Goal: Task Accomplishment & Management: Manage account settings

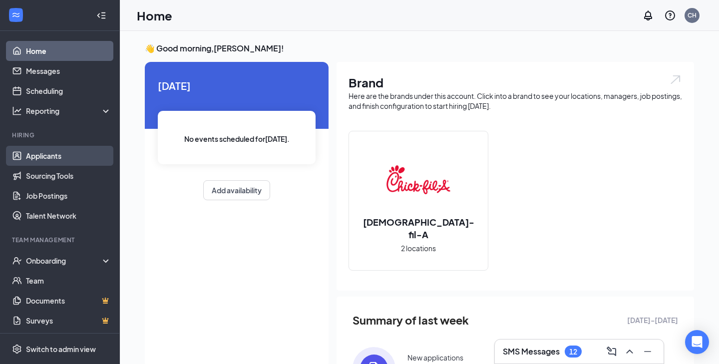
click at [26, 156] on link "Applicants" at bounding box center [68, 156] width 85 height 20
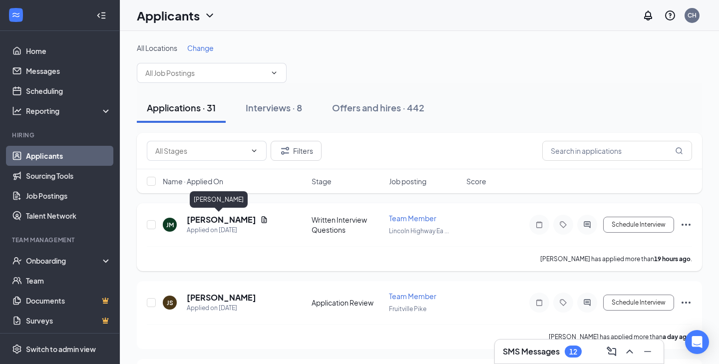
click at [223, 222] on h5 "Jerry Mosson" at bounding box center [221, 219] width 69 height 11
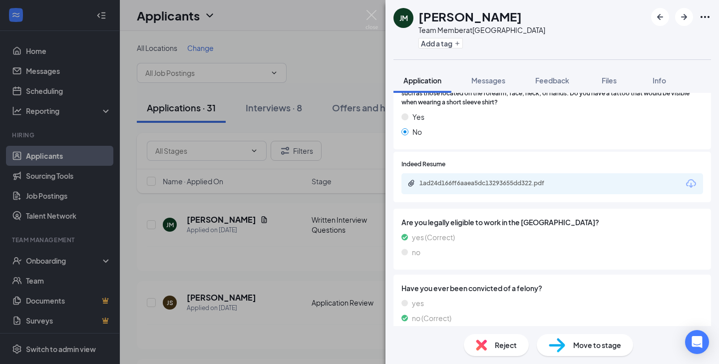
scroll to position [981, 0]
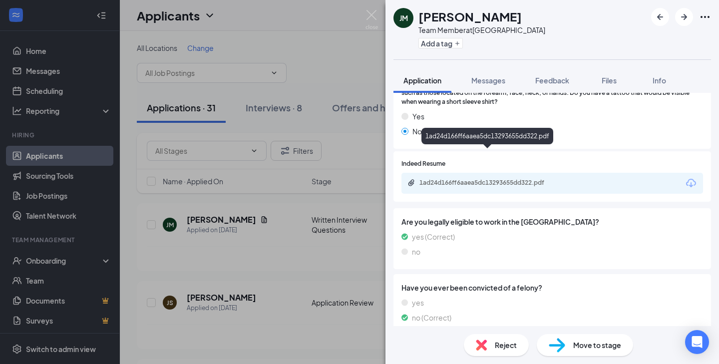
click at [523, 179] on div "1ad24d166ff6aaea5dc13293655dd322.pdf" at bounding box center [489, 183] width 162 height 9
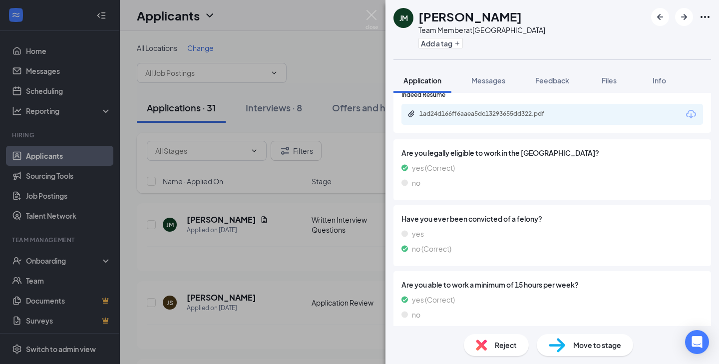
scroll to position [1046, 0]
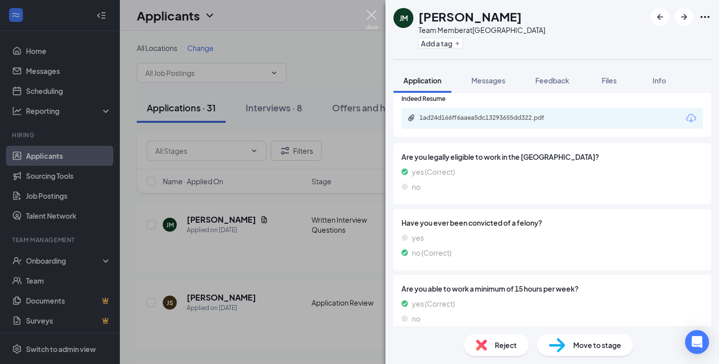
click at [377, 23] on img at bounding box center [372, 19] width 12 height 19
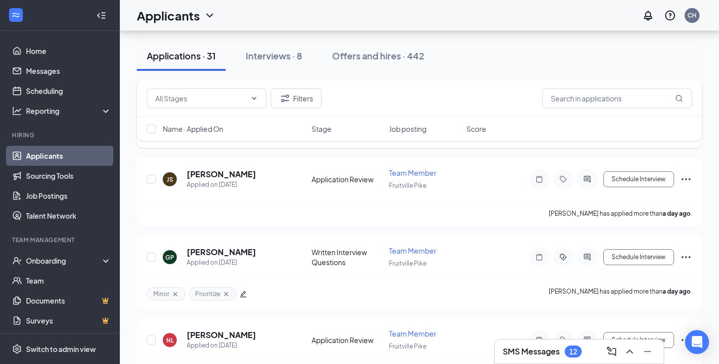
scroll to position [123, 0]
click at [203, 175] on h5 "Julia Smyers" at bounding box center [221, 174] width 69 height 11
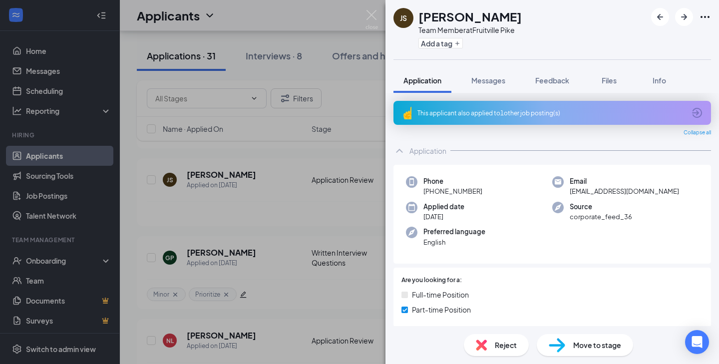
click at [546, 105] on div "This applicant also applied to 1 other job posting(s)" at bounding box center [553, 113] width 318 height 24
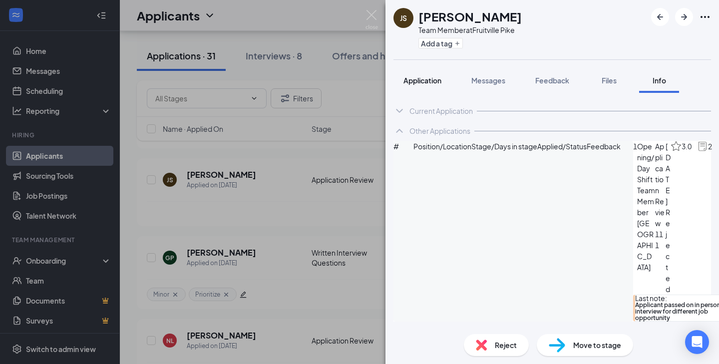
click at [415, 80] on span "Application" at bounding box center [423, 80] width 38 height 9
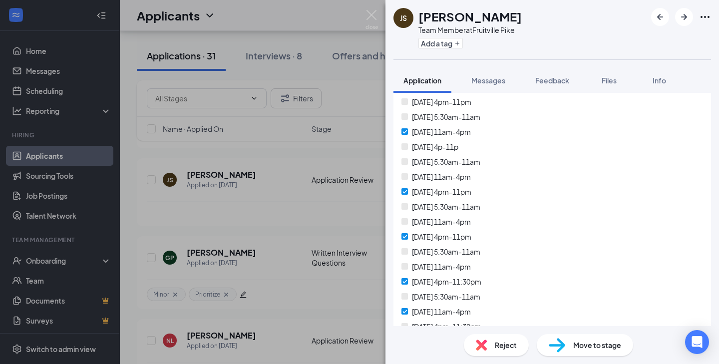
scroll to position [2584, 0]
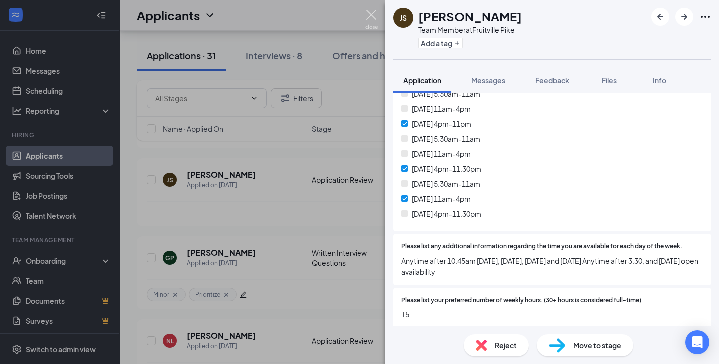
click at [374, 19] on img at bounding box center [372, 19] width 12 height 19
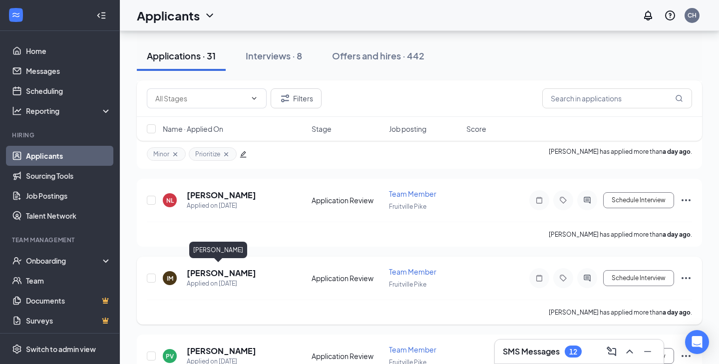
scroll to position [267, 0]
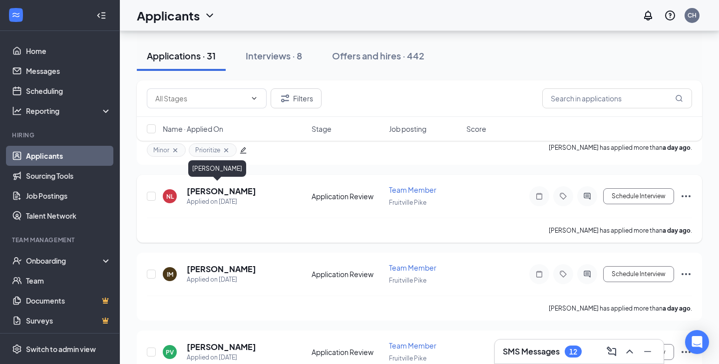
click at [213, 186] on h5 "nia lespier" at bounding box center [221, 191] width 69 height 11
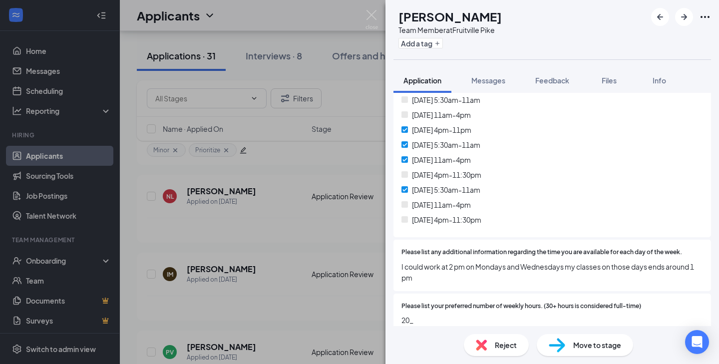
scroll to position [2622, 0]
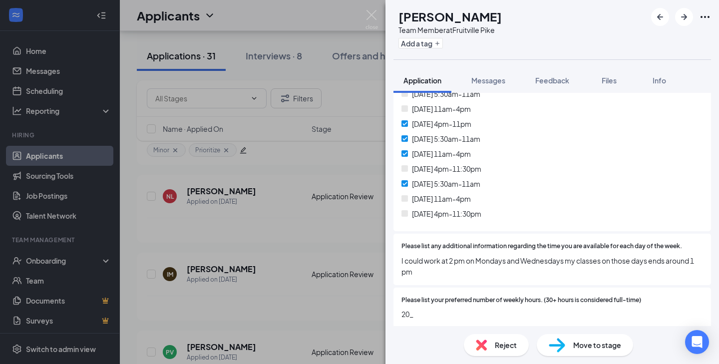
click at [377, 16] on img at bounding box center [372, 19] width 12 height 19
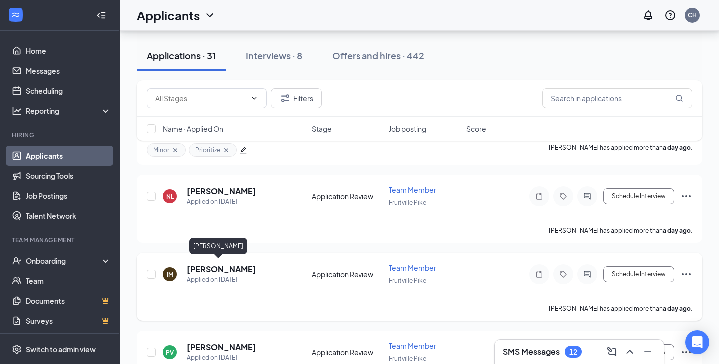
click at [214, 268] on h5 "india medina" at bounding box center [221, 269] width 69 height 11
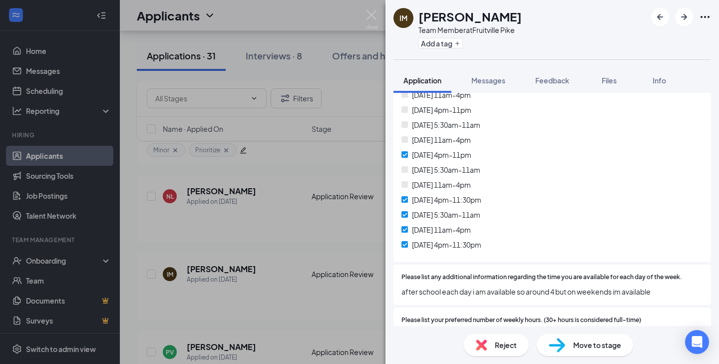
scroll to position [2468, 0]
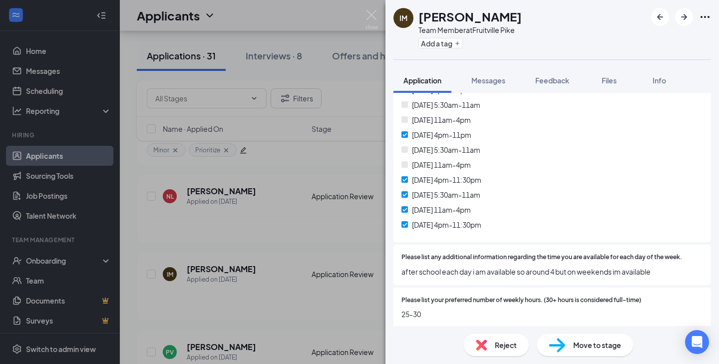
click at [375, 4] on div "IM india medina Team Member at Fruitville Pike Add a tag Application Messages F…" at bounding box center [359, 182] width 719 height 364
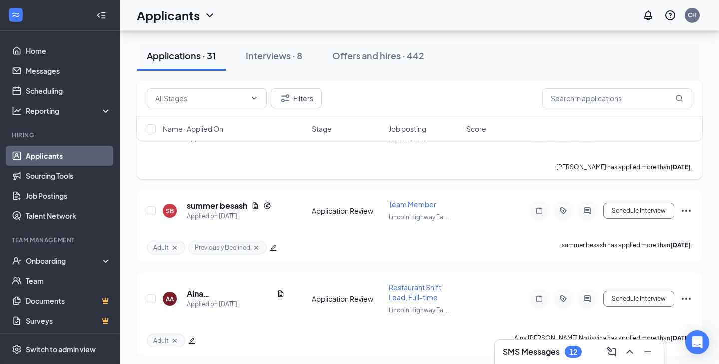
scroll to position [1128, 0]
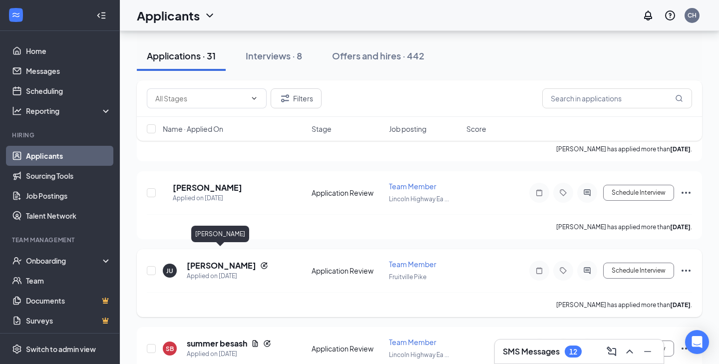
click at [209, 260] on h5 "Jerome Umholtz" at bounding box center [221, 265] width 69 height 11
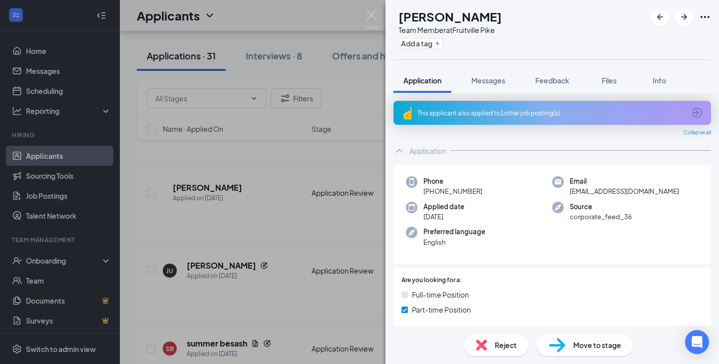
click at [575, 120] on div "This applicant also applied to 1 other job posting(s)" at bounding box center [553, 113] width 318 height 24
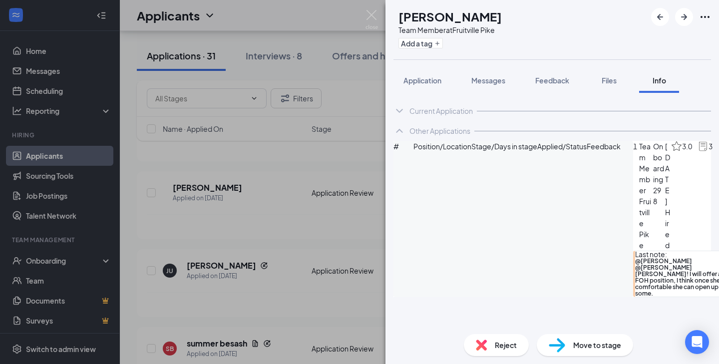
click at [719, 153] on icon "ArrowCircle" at bounding box center [725, 147] width 12 height 12
click at [373, 14] on img at bounding box center [372, 19] width 12 height 19
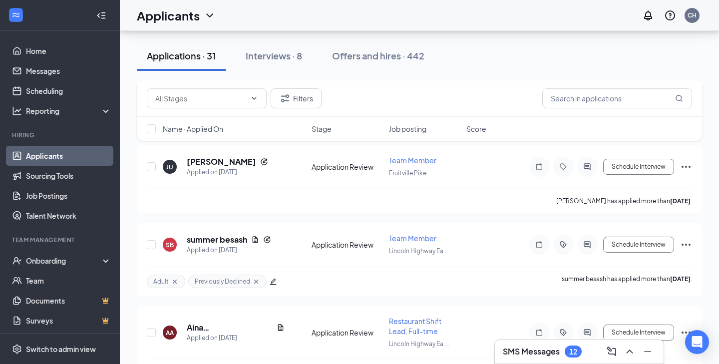
scroll to position [1148, 0]
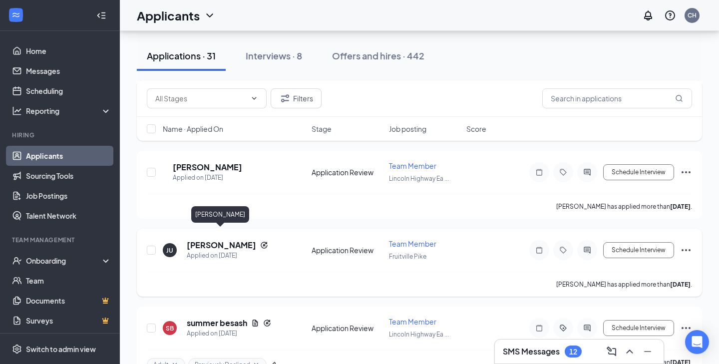
click at [231, 240] on h5 "Jerome Umholtz" at bounding box center [221, 245] width 69 height 11
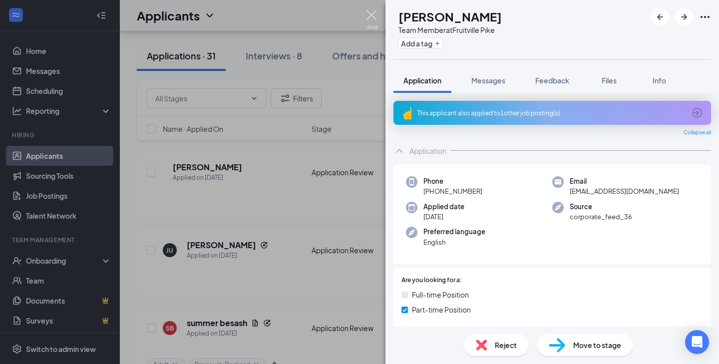
click at [369, 14] on img at bounding box center [372, 19] width 12 height 19
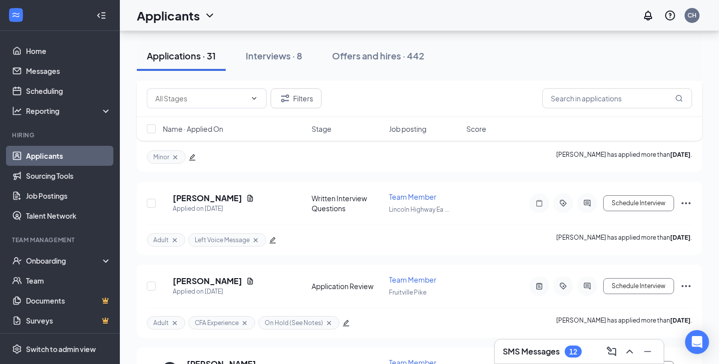
scroll to position [1873, 0]
click at [199, 277] on h5 "Jacob Guilbe" at bounding box center [207, 282] width 69 height 11
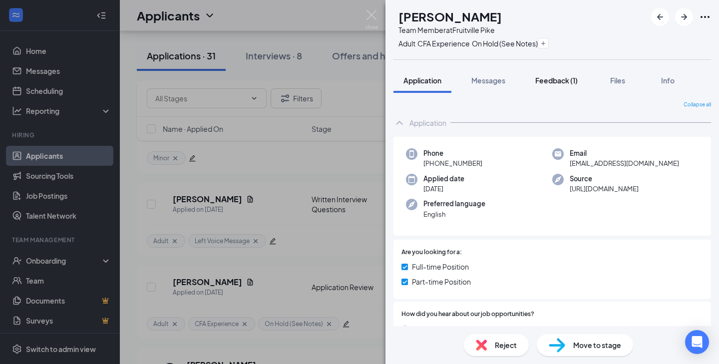
click at [551, 82] on span "Feedback (1)" at bounding box center [556, 80] width 42 height 9
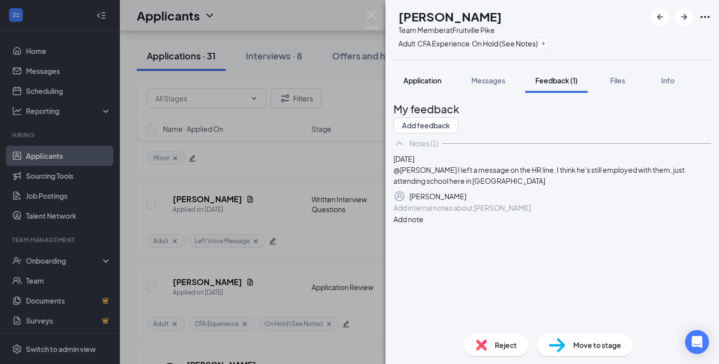
click at [419, 83] on span "Application" at bounding box center [423, 80] width 38 height 9
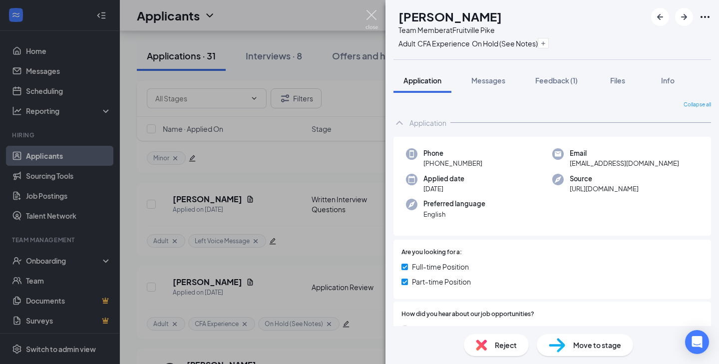
click at [372, 16] on img at bounding box center [372, 19] width 12 height 19
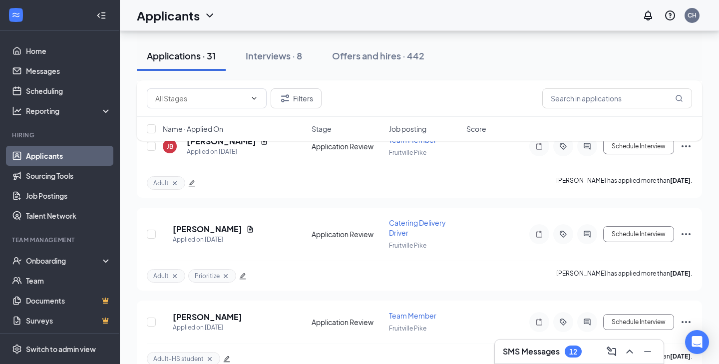
scroll to position [1567, 0]
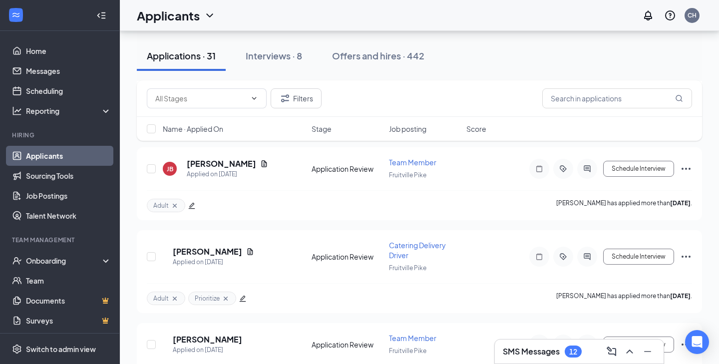
click at [575, 353] on div "12" at bounding box center [573, 352] width 8 height 8
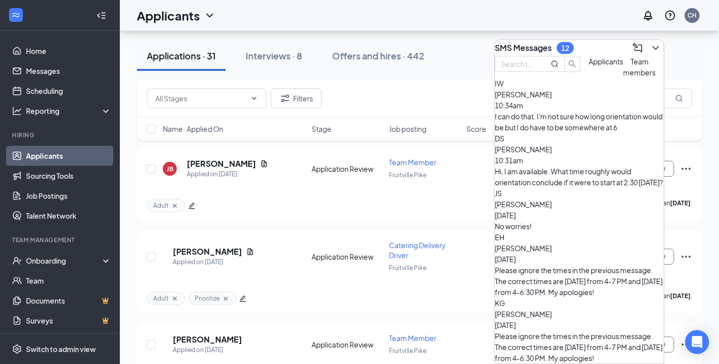
click at [615, 133] on div "I can do that. I'm not sure how long orientation would be but I do have to be s…" at bounding box center [579, 122] width 169 height 22
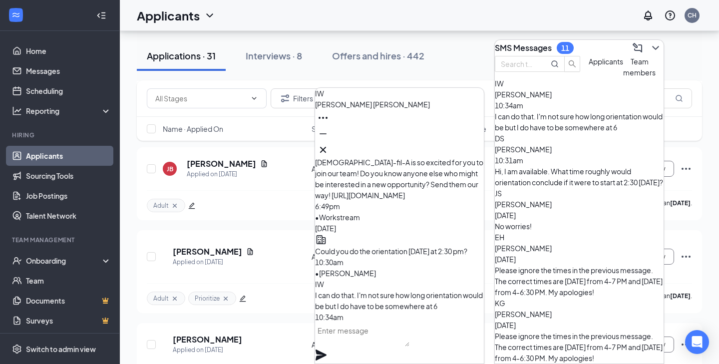
click at [410, 347] on textarea at bounding box center [362, 335] width 94 height 24
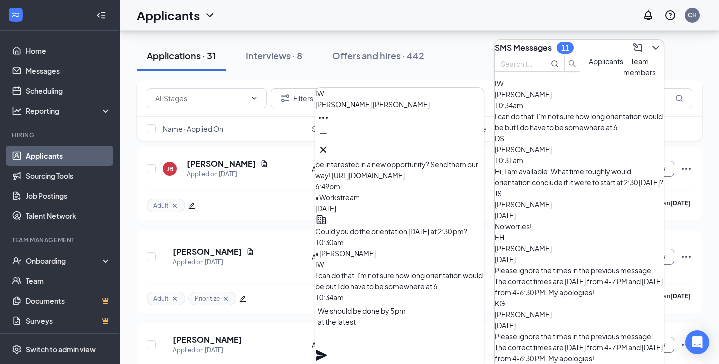
click at [410, 331] on textarea "We should be done by 5pm at the latest" at bounding box center [362, 325] width 94 height 44
type textarea "We should be done by 5pm at the latest"
click at [327, 350] on icon "Plane" at bounding box center [321, 355] width 11 height 11
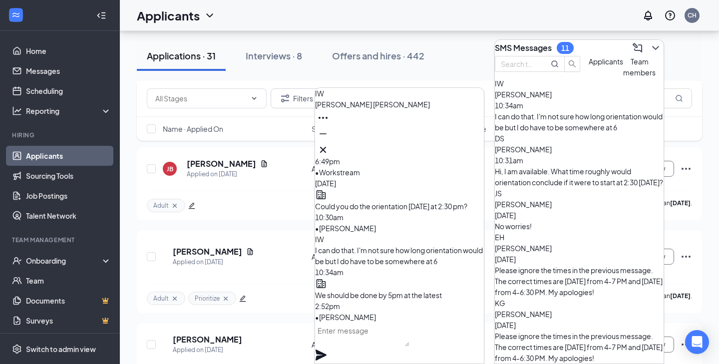
click at [599, 167] on div "Hi, I am available. What time roughly would orientation conclude if it were to …" at bounding box center [579, 177] width 169 height 22
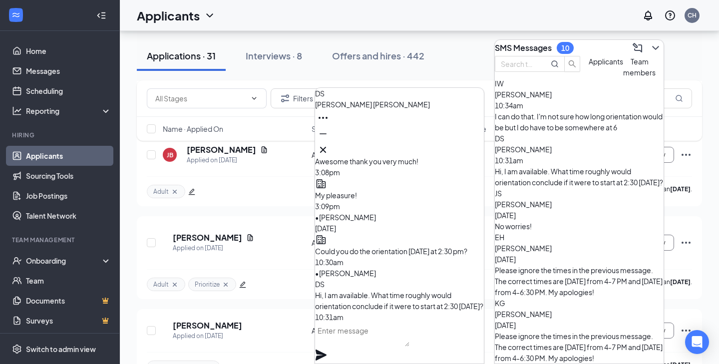
scroll to position [1588, 0]
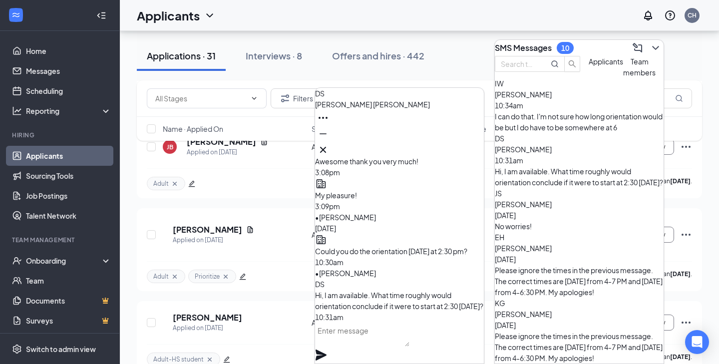
click at [404, 347] on textarea at bounding box center [362, 335] width 94 height 24
type textarea "5 pm at the latest"
click at [327, 350] on icon "Plane" at bounding box center [321, 355] width 11 height 11
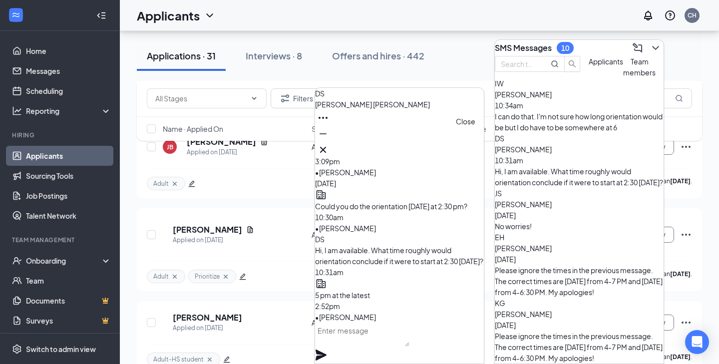
click at [329, 149] on icon "Cross" at bounding box center [323, 150] width 12 height 12
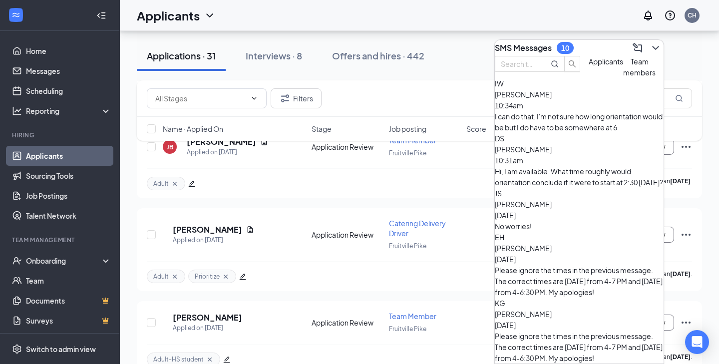
click at [650, 48] on icon "ChevronDown" at bounding box center [656, 48] width 12 height 12
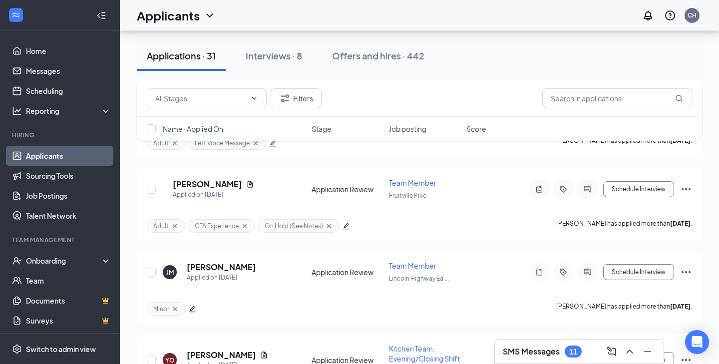
scroll to position [1984, 0]
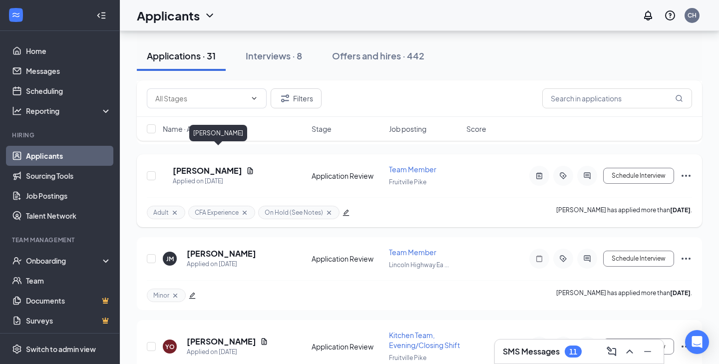
click at [227, 165] on h5 "Jacob Guilbe" at bounding box center [207, 170] width 69 height 11
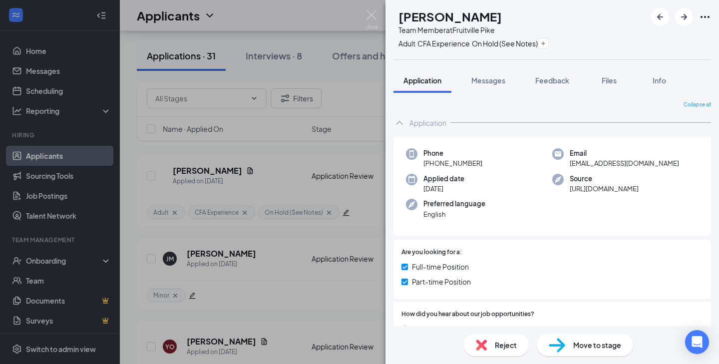
click at [262, 271] on div "JG Jacob Guilbe Team Member at Fruitville Pike Adult CFA Experience On Hold (Se…" at bounding box center [359, 182] width 719 height 364
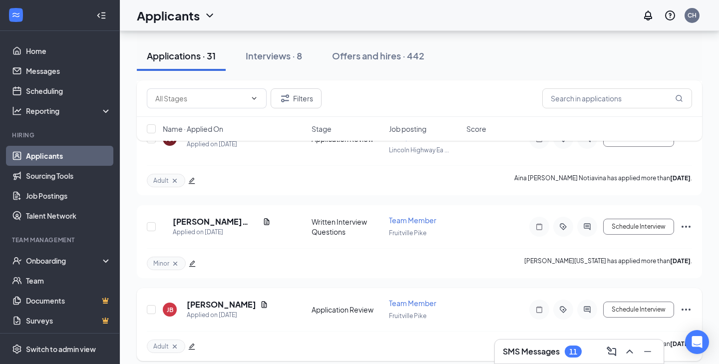
scroll to position [1422, 0]
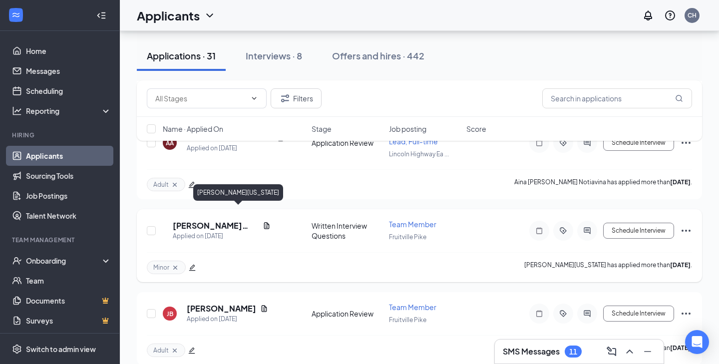
click at [223, 220] on h5 "cordell Washington" at bounding box center [216, 225] width 86 height 11
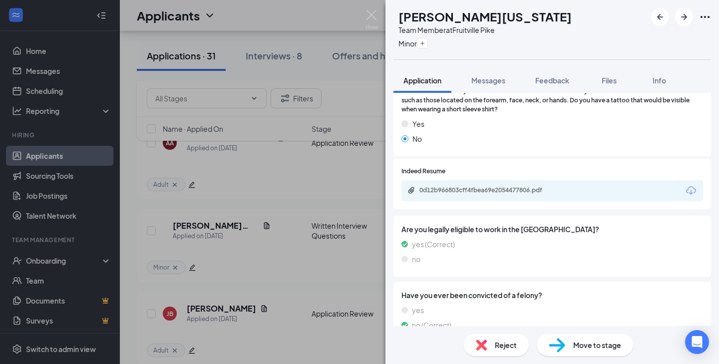
scroll to position [966, 0]
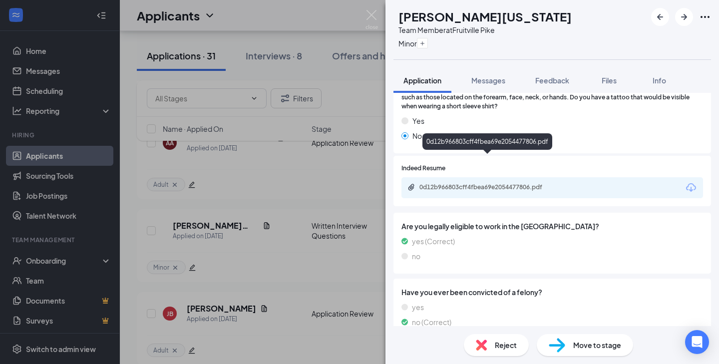
click at [557, 183] on div "0d12b966803cff4fbea69e2054477806.pdf" at bounding box center [490, 187] width 140 height 8
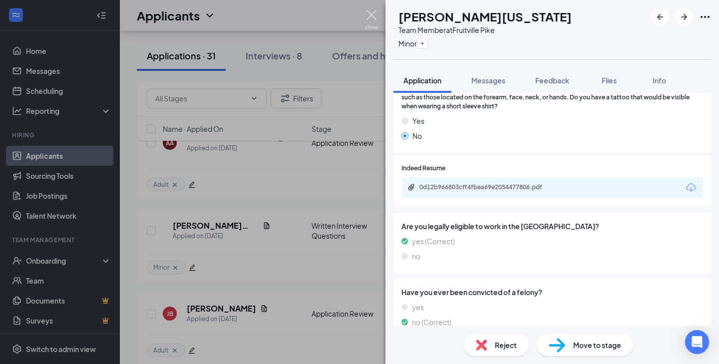
click at [374, 16] on img at bounding box center [372, 19] width 12 height 19
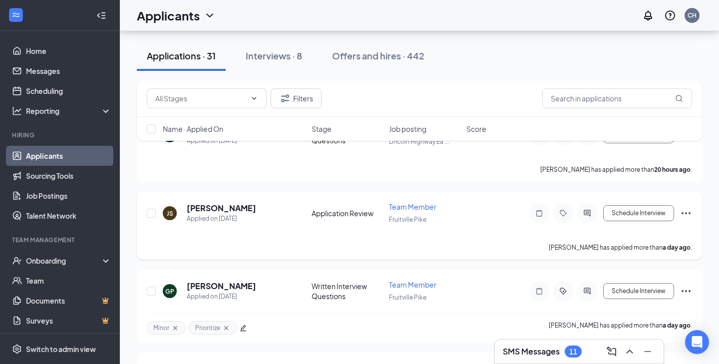
scroll to position [90, 0]
click at [225, 213] on div "Applied on Sep 15" at bounding box center [221, 218] width 69 height 10
click at [213, 208] on h5 "Julia Smyers" at bounding box center [221, 207] width 69 height 11
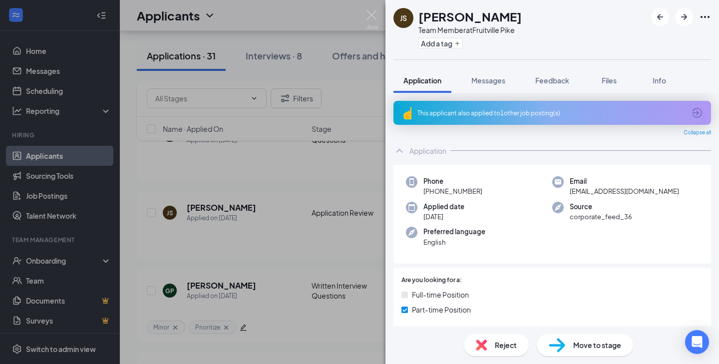
click at [571, 111] on div "This applicant also applied to 1 other job posting(s)" at bounding box center [552, 113] width 268 height 8
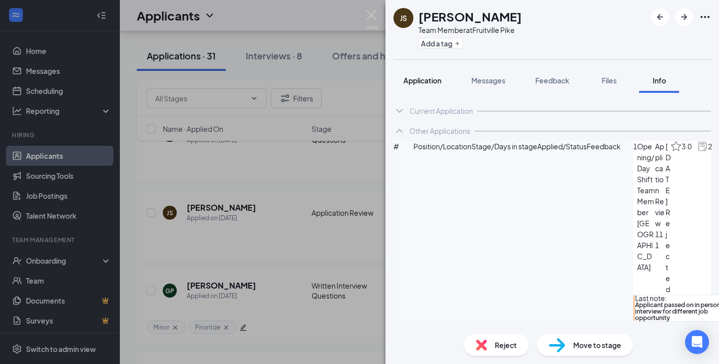
click at [425, 77] on span "Application" at bounding box center [423, 80] width 38 height 9
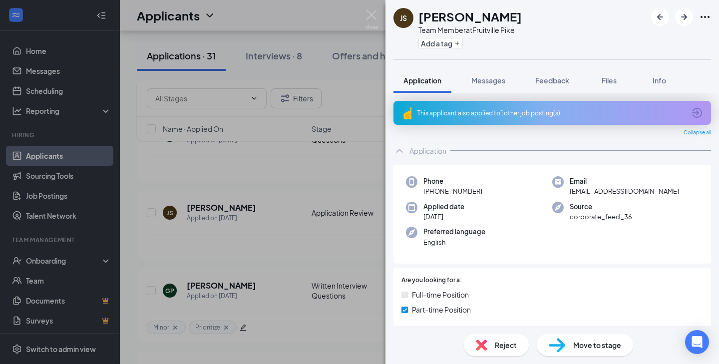
click at [445, 48] on div "Add a tag" at bounding box center [470, 43] width 103 height 16
click at [445, 39] on button "Add a tag" at bounding box center [441, 43] width 44 height 10
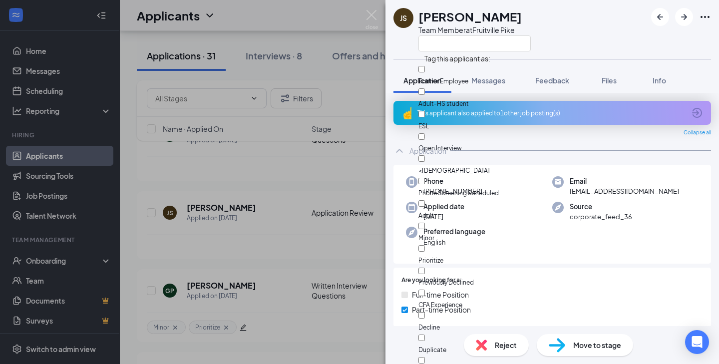
scroll to position [35, 0]
click at [460, 198] on div "Adult" at bounding box center [475, 209] width 112 height 22
checkbox input "true"
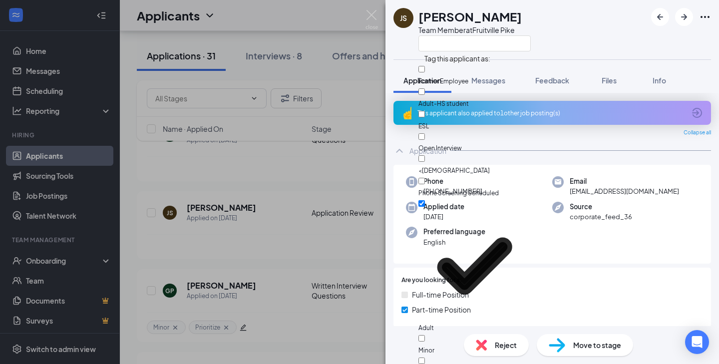
click at [473, 356] on div "Prioritize" at bounding box center [475, 367] width 112 height 22
checkbox input "true"
click at [561, 50] on div "JS Julia Smyers Team Member at Fruitville Pike" at bounding box center [553, 29] width 334 height 59
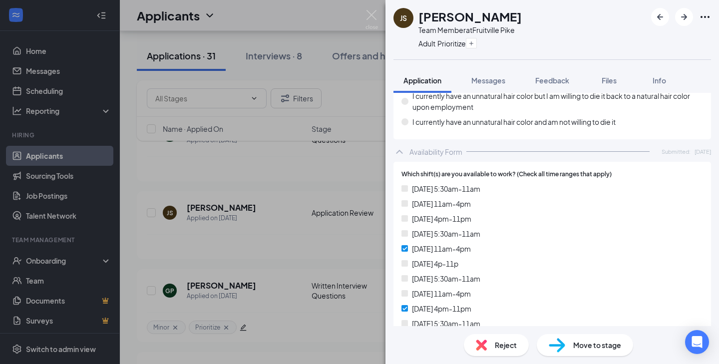
scroll to position [2338, 0]
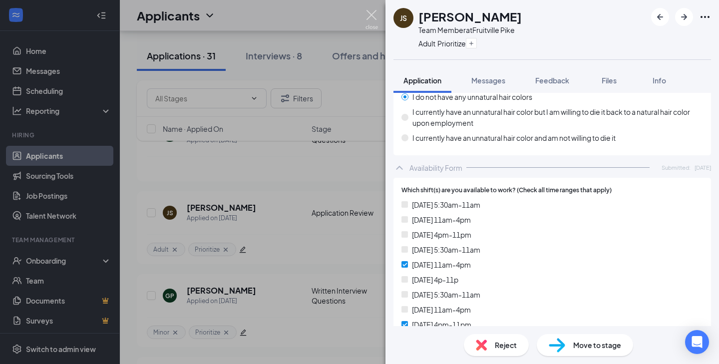
click at [372, 11] on img at bounding box center [372, 19] width 12 height 19
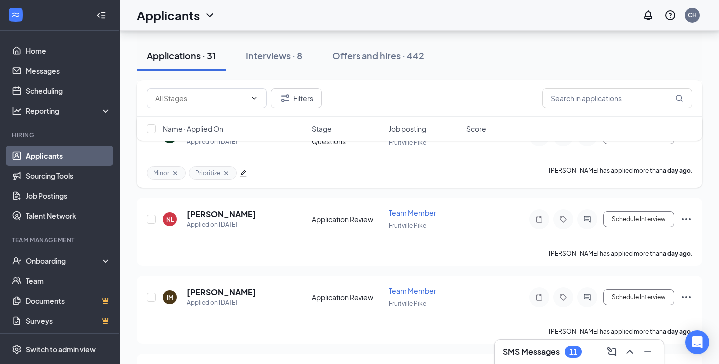
scroll to position [254, 0]
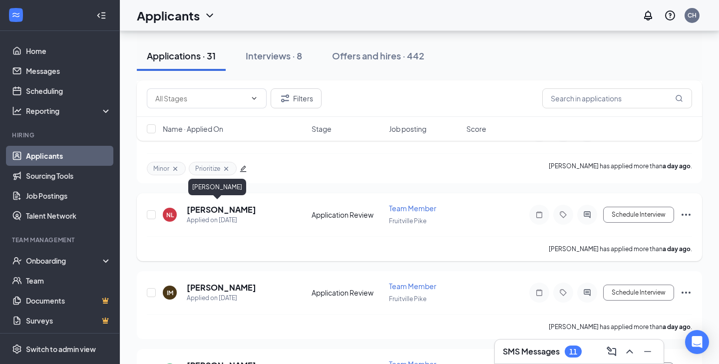
click at [219, 205] on h5 "nia lespier" at bounding box center [221, 209] width 69 height 11
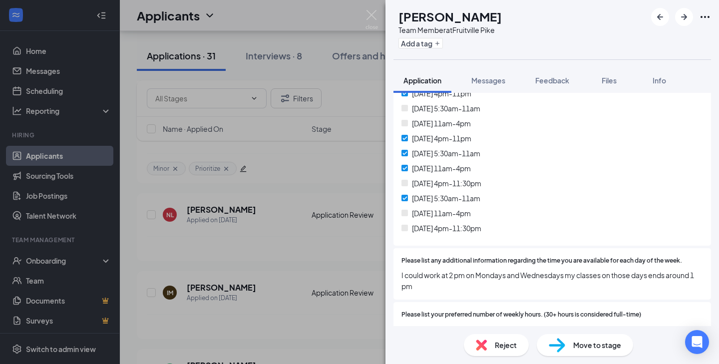
scroll to position [2622, 0]
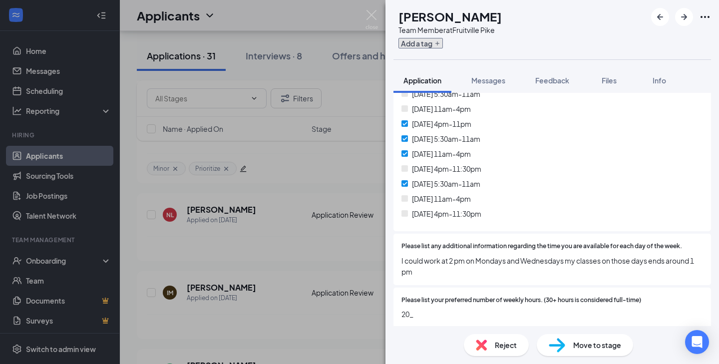
click at [443, 38] on button "Add a tag" at bounding box center [421, 43] width 44 height 10
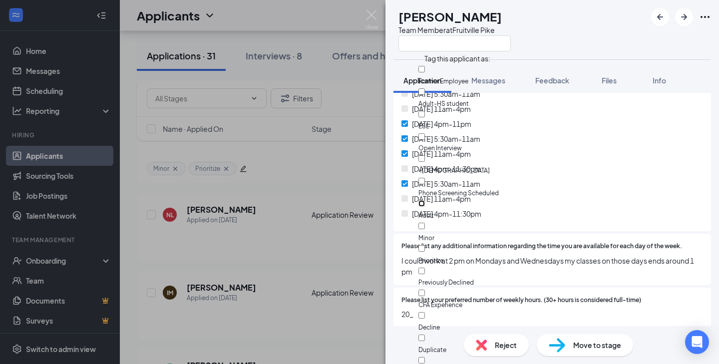
click at [425, 200] on input "Adult" at bounding box center [422, 203] width 6 height 6
checkbox input "true"
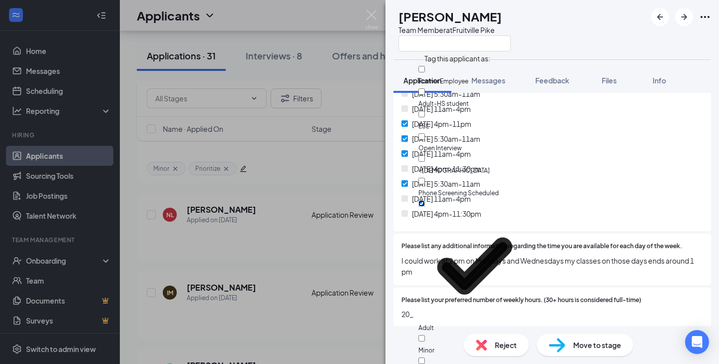
scroll to position [91, 0]
click at [555, 29] on div "NL nia lespier Team Member at Fruitville Pike" at bounding box center [553, 29] width 334 height 59
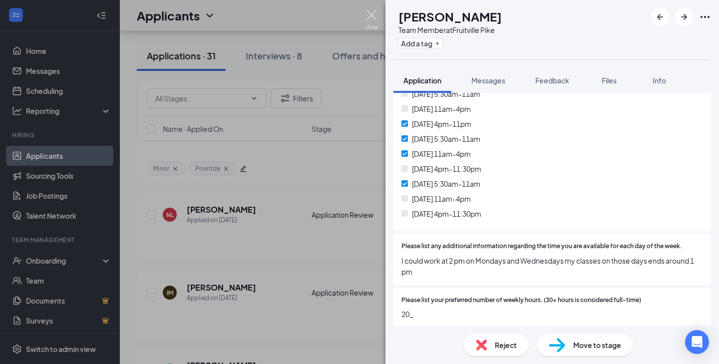
click at [371, 17] on img at bounding box center [372, 19] width 12 height 19
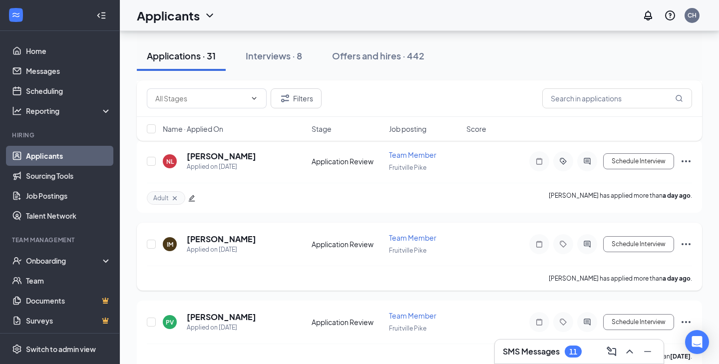
scroll to position [308, 0]
click at [226, 238] on h5 "india medina" at bounding box center [221, 238] width 69 height 11
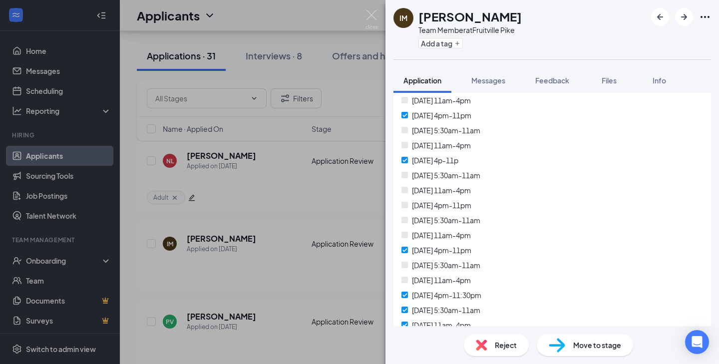
scroll to position [2468, 0]
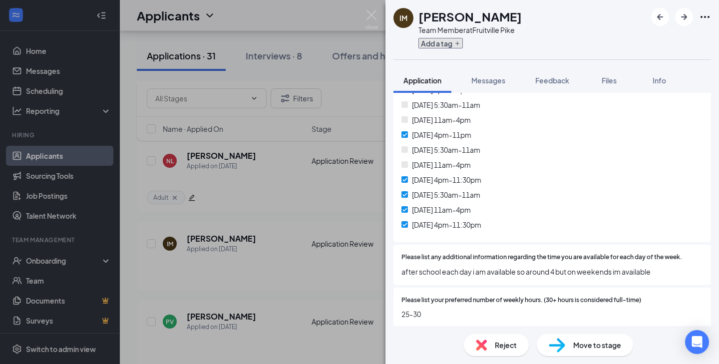
click at [449, 43] on button "Add a tag" at bounding box center [441, 43] width 44 height 10
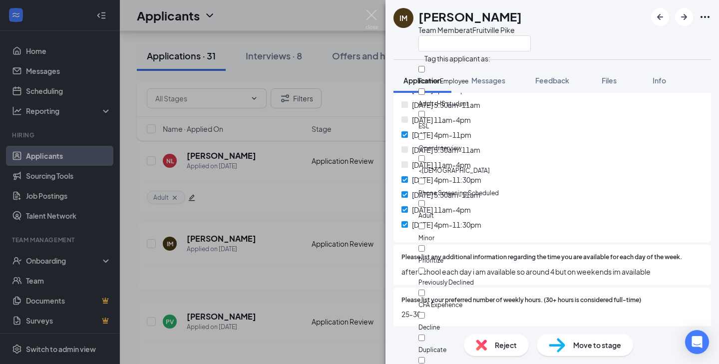
scroll to position [22, 0]
click at [460, 221] on div "Minor" at bounding box center [475, 232] width 112 height 22
checkbox input "true"
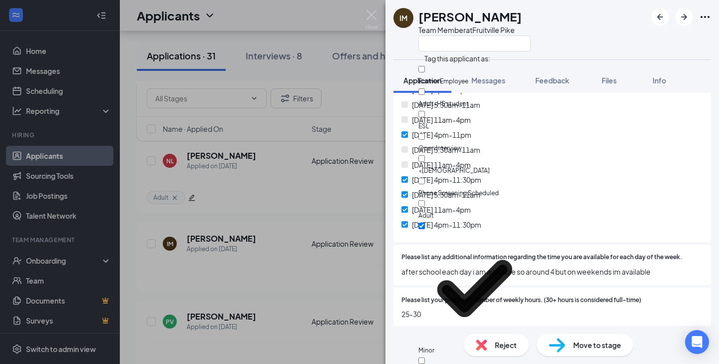
click at [538, 29] on div "IM india medina Team Member at Fruitville Pike" at bounding box center [553, 29] width 334 height 59
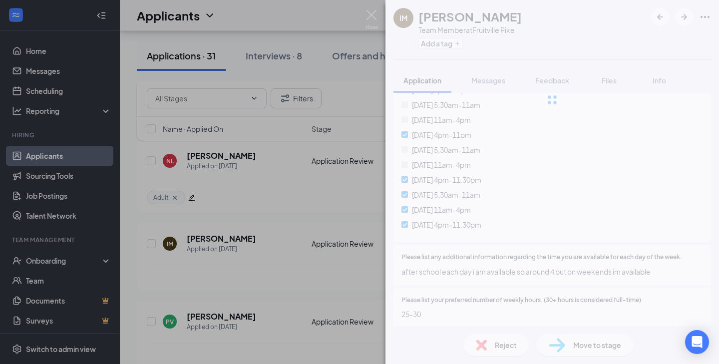
scroll to position [2463, 0]
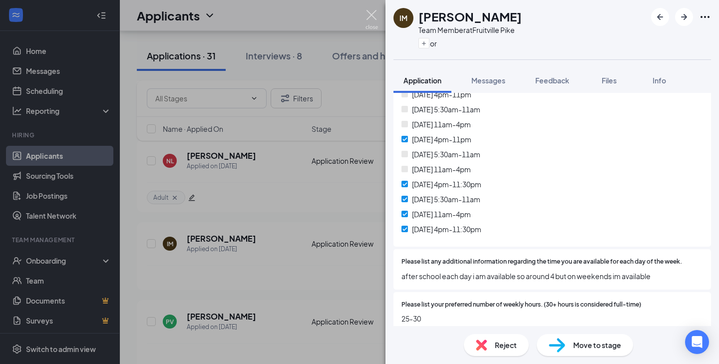
click at [373, 14] on img at bounding box center [372, 19] width 12 height 19
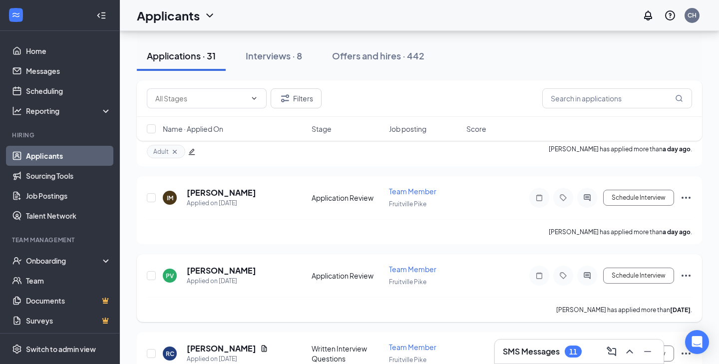
scroll to position [400, 0]
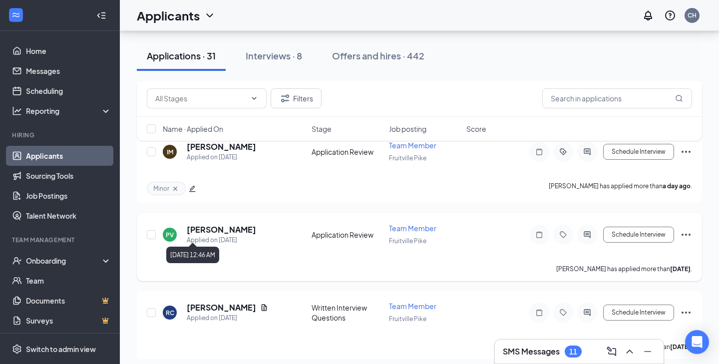
click at [208, 235] on div "Applied on Sep 15" at bounding box center [221, 240] width 69 height 10
click at [209, 225] on h5 "Paul Vafias" at bounding box center [221, 229] width 69 height 11
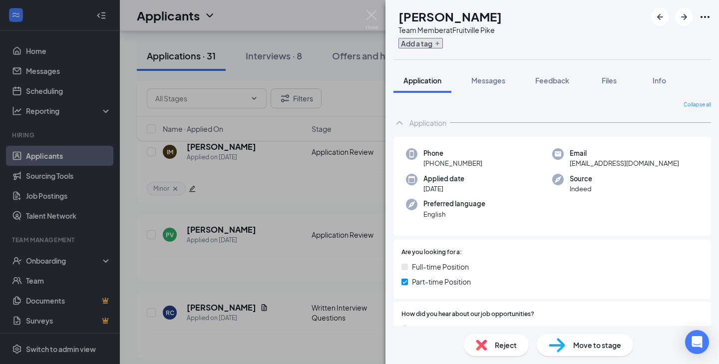
click at [441, 43] on icon "Plus" at bounding box center [438, 43] width 6 height 6
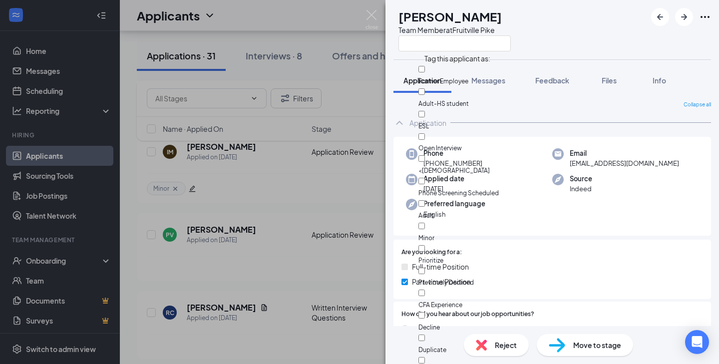
scroll to position [79, 0]
click at [456, 221] on div "Minor" at bounding box center [475, 232] width 112 height 22
checkbox input "true"
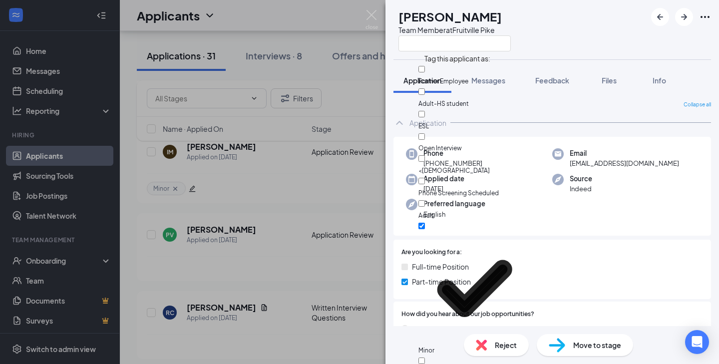
click at [558, 42] on div "PV Paul Vafias Team Member at Fruitville Pike" at bounding box center [553, 29] width 334 height 59
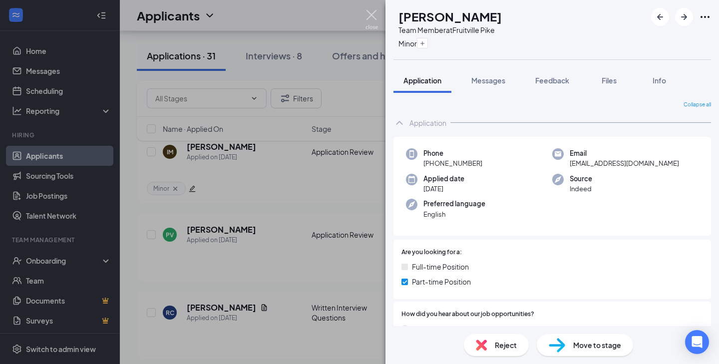
click at [376, 13] on img at bounding box center [372, 19] width 12 height 19
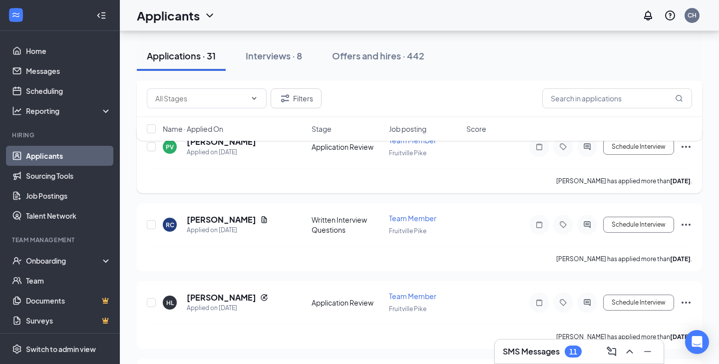
scroll to position [491, 0]
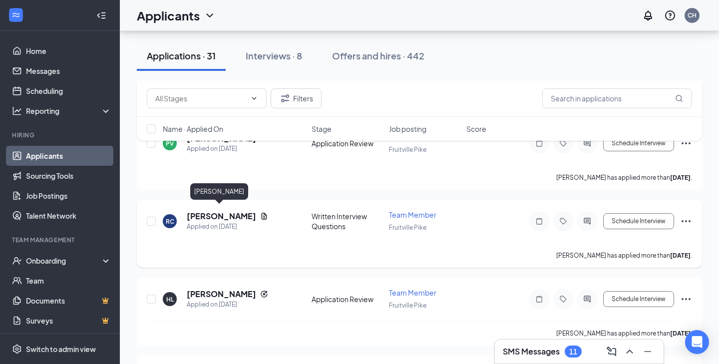
click at [230, 211] on h5 "Rasheed Clark" at bounding box center [221, 216] width 69 height 11
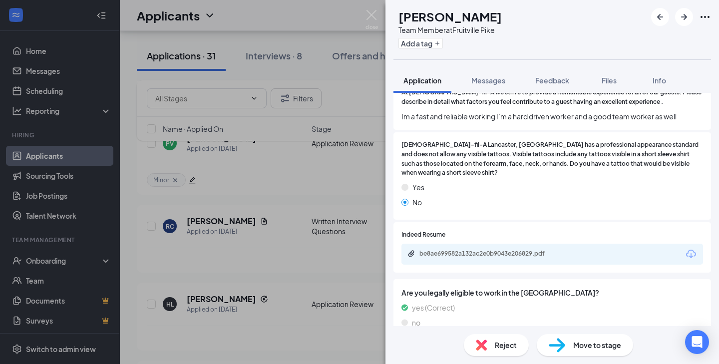
scroll to position [900, 0]
click at [568, 243] on div "be8ae699582a132ac2e0b9043e206829.pdf" at bounding box center [553, 253] width 302 height 21
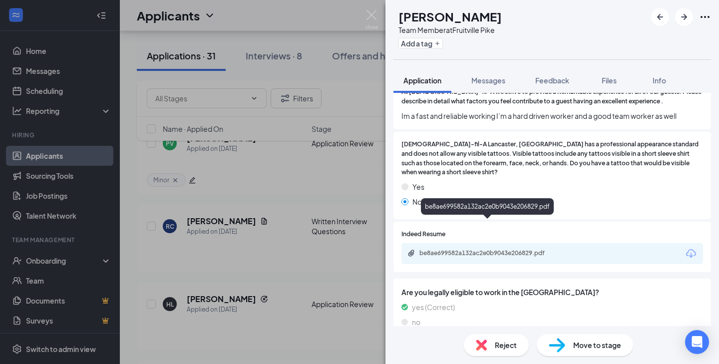
click at [545, 249] on div "be8ae699582a132ac2e0b9043e206829.pdf" at bounding box center [490, 253] width 140 height 8
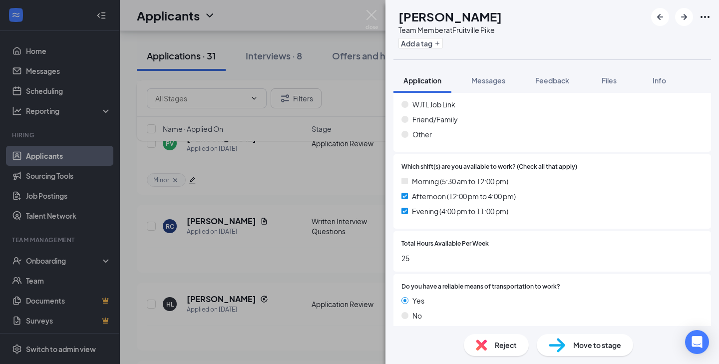
scroll to position [0, 0]
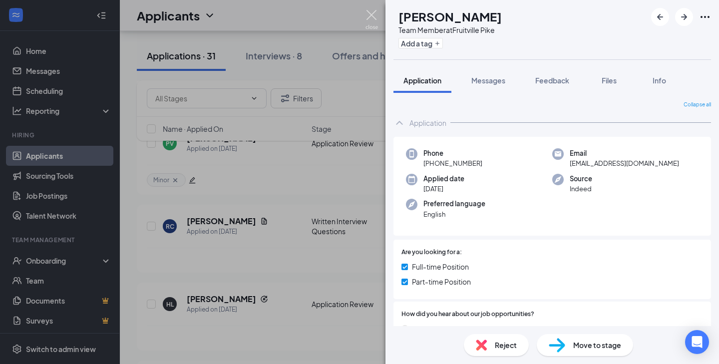
drag, startPoint x: 375, startPoint y: 20, endPoint x: 509, endPoint y: 93, distance: 152.4
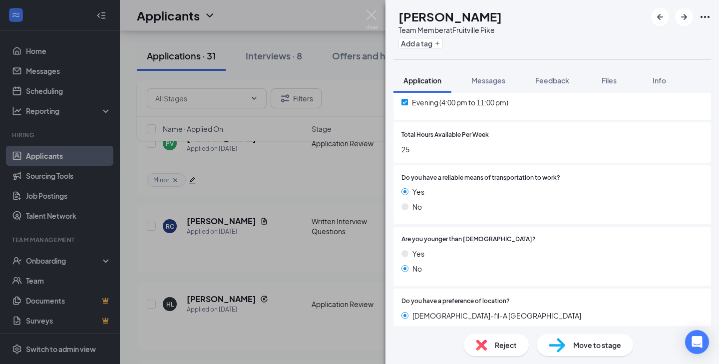
scroll to position [464, 0]
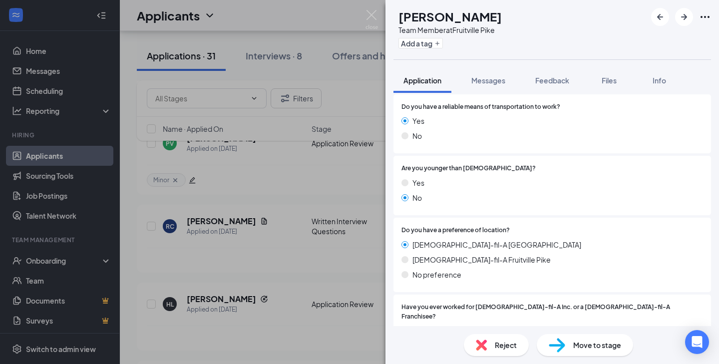
click at [439, 51] on div "Add a tag" at bounding box center [450, 43] width 103 height 16
click at [439, 40] on button "Add a tag" at bounding box center [421, 43] width 44 height 10
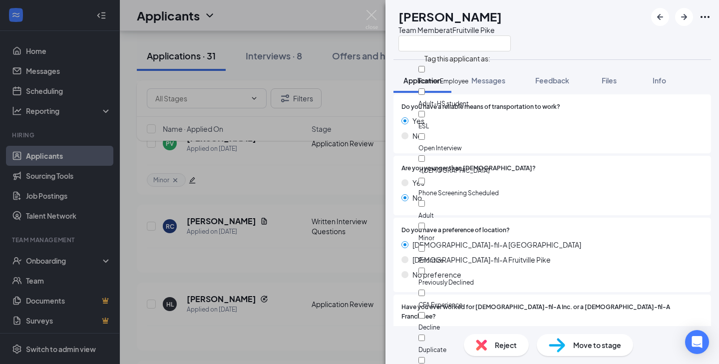
scroll to position [46, 0]
click at [451, 198] on div "Adult" at bounding box center [475, 209] width 112 height 22
checkbox input "true"
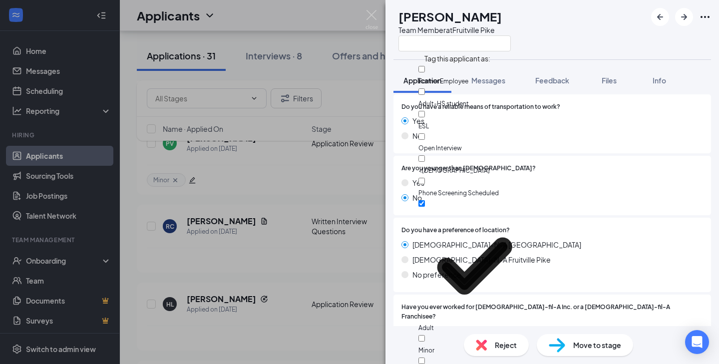
click at [405, 54] on div "RC Rasheed Clark Team Member at Fruitville Pike" at bounding box center [553, 29] width 334 height 59
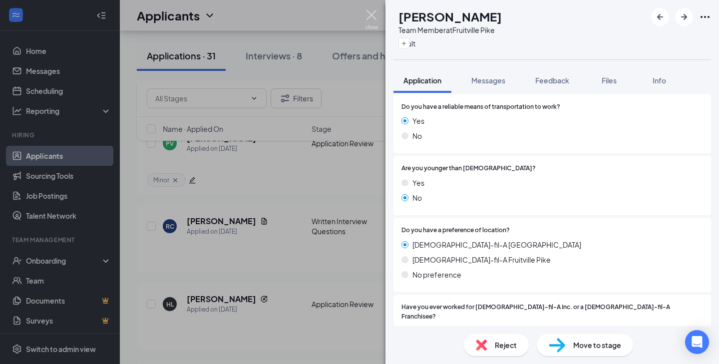
click at [373, 14] on img at bounding box center [372, 19] width 12 height 19
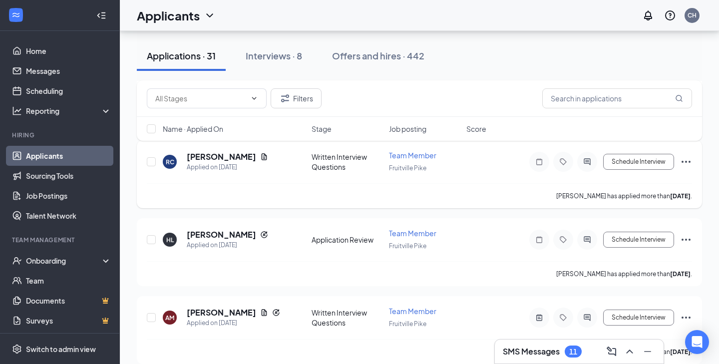
scroll to position [557, 0]
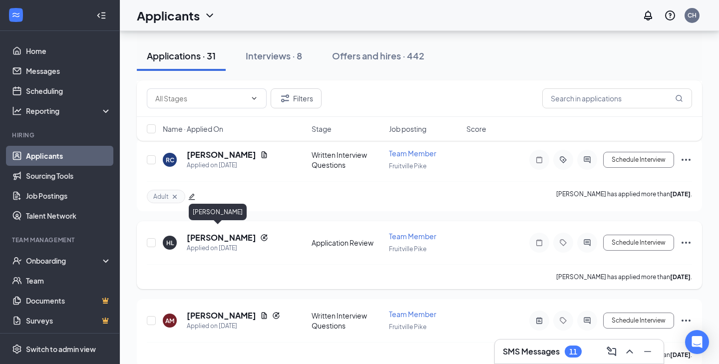
click at [227, 232] on h5 "Hasan Laila" at bounding box center [221, 237] width 69 height 11
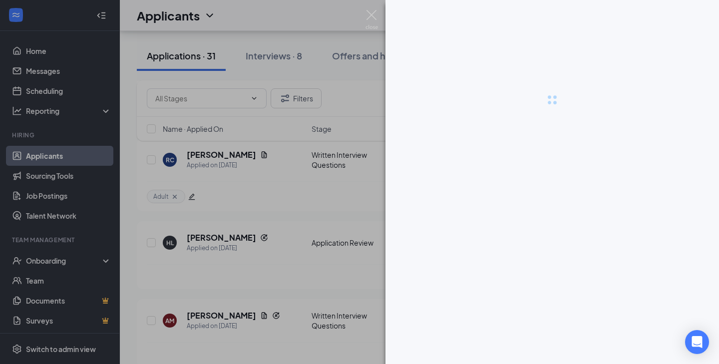
click at [220, 235] on div at bounding box center [359, 182] width 719 height 364
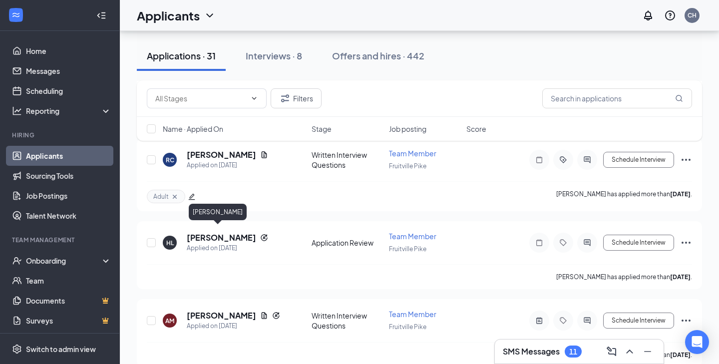
click at [220, 235] on h5 "Hasan Laila" at bounding box center [221, 237] width 69 height 11
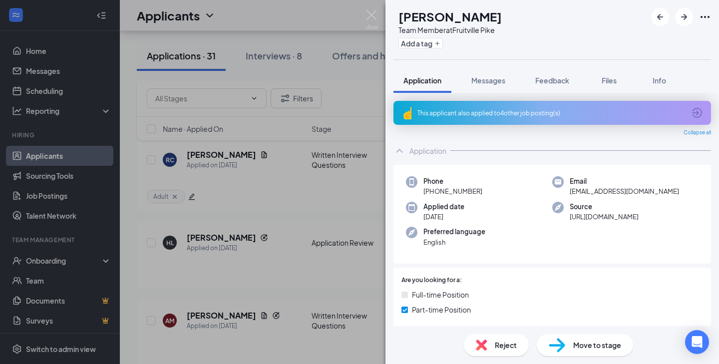
click at [499, 97] on div "This applicant also applied to 4 other job posting(s) Collapse all Application …" at bounding box center [553, 209] width 334 height 233
click at [495, 109] on div "This applicant also applied to 4 other job posting(s)" at bounding box center [552, 113] width 268 height 8
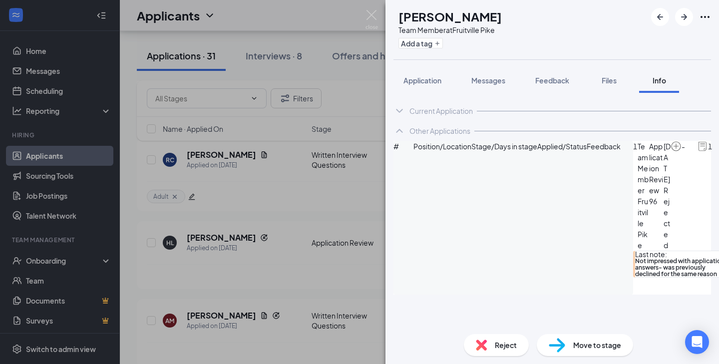
scroll to position [20, 0]
click at [426, 87] on button "Application" at bounding box center [423, 80] width 58 height 25
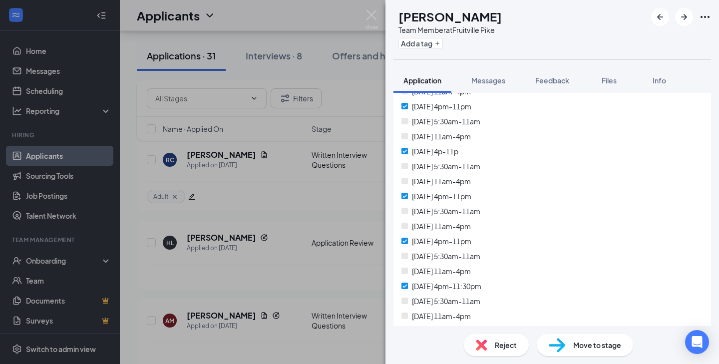
scroll to position [2540, 0]
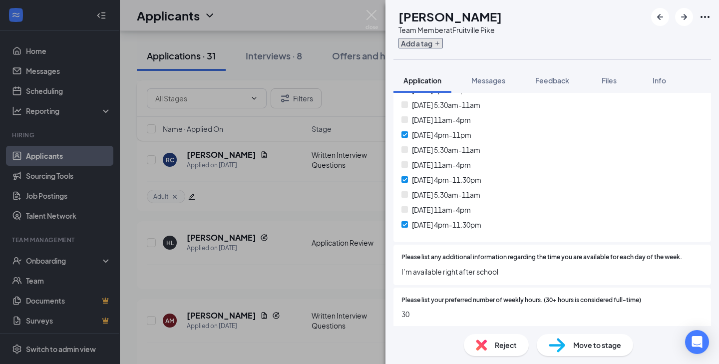
click at [435, 41] on button "Add a tag" at bounding box center [421, 43] width 44 height 10
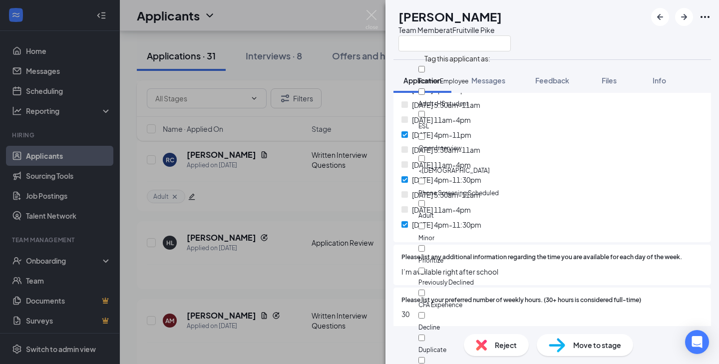
scroll to position [49, 0]
click at [449, 198] on div "Adult" at bounding box center [475, 209] width 112 height 22
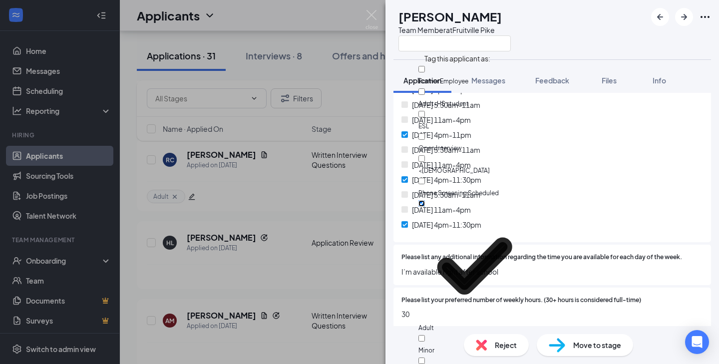
click at [425, 200] on input "Adult" at bounding box center [422, 203] width 6 height 6
checkbox input "false"
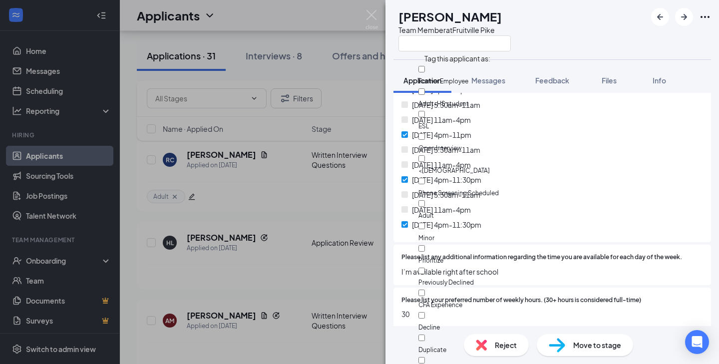
click at [444, 243] on div "Prioritize" at bounding box center [475, 254] width 112 height 22
checkbox input "true"
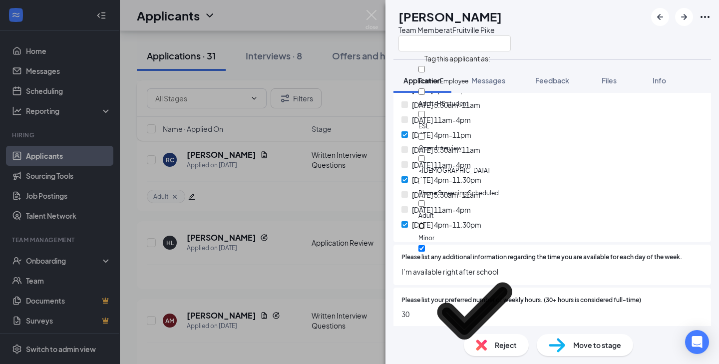
click at [425, 223] on input "Minor" at bounding box center [422, 226] width 6 height 6
checkbox input "true"
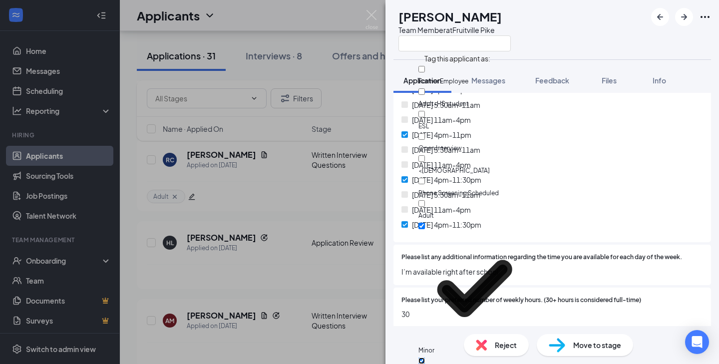
click at [425, 358] on input "Prioritize" at bounding box center [422, 361] width 6 height 6
checkbox input "false"
click at [403, 52] on div "HL Hasan Laila Team Member at Fruitville Pike" at bounding box center [553, 29] width 334 height 59
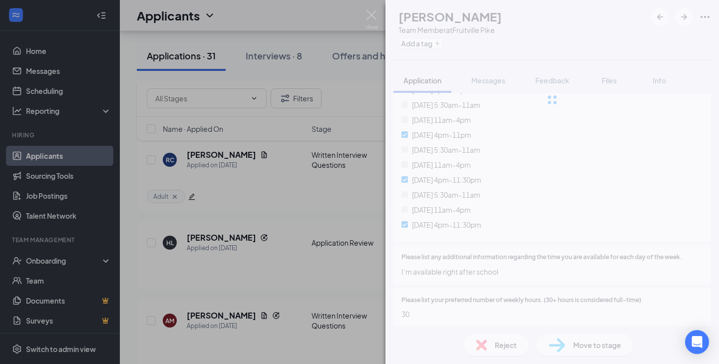
scroll to position [2535, 0]
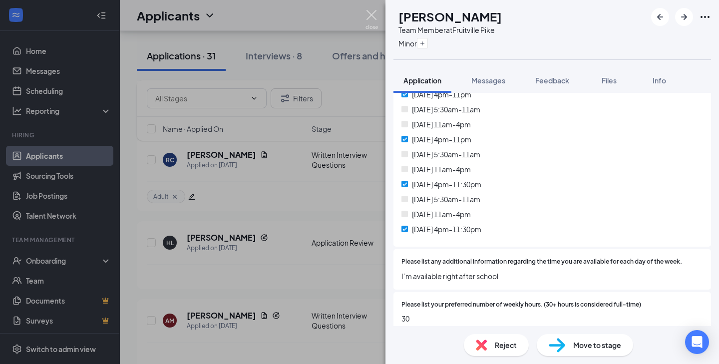
click at [371, 16] on img at bounding box center [372, 19] width 12 height 19
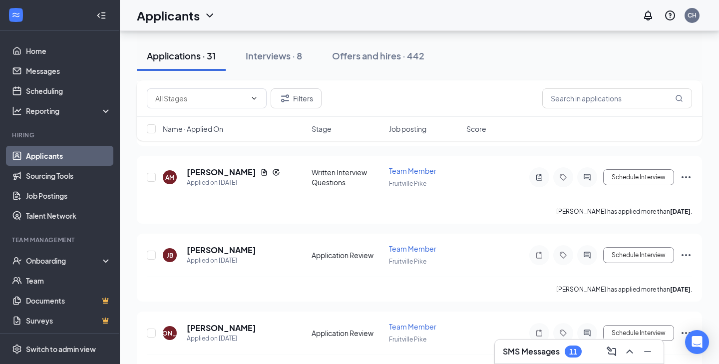
scroll to position [707, 0]
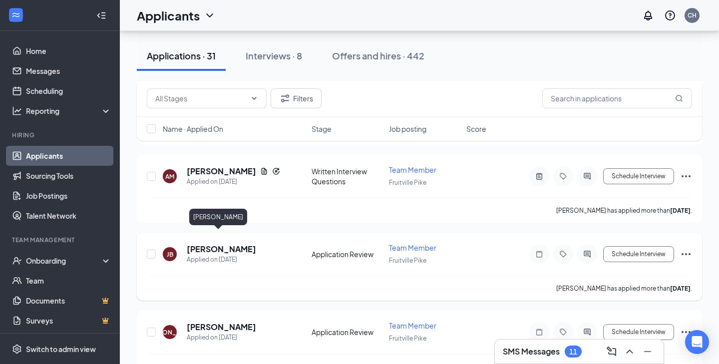
click at [224, 244] on h5 "J’Zia Brown" at bounding box center [221, 249] width 69 height 11
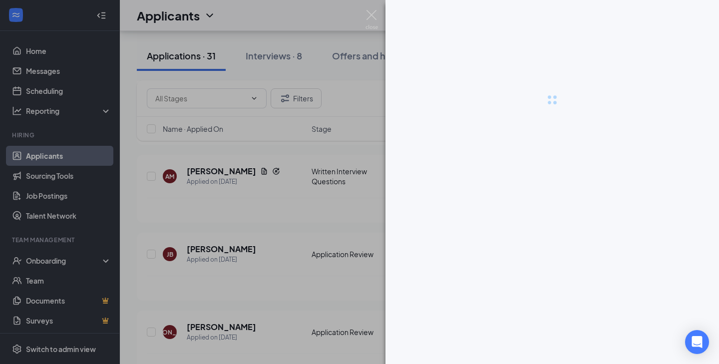
click at [217, 164] on div at bounding box center [359, 182] width 719 height 364
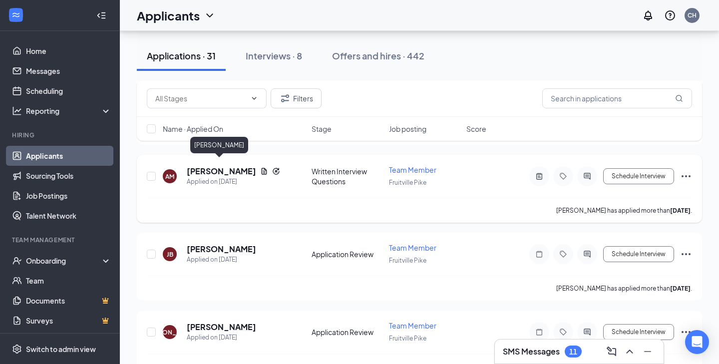
click at [215, 169] on h5 "Anna Murphy" at bounding box center [221, 171] width 69 height 11
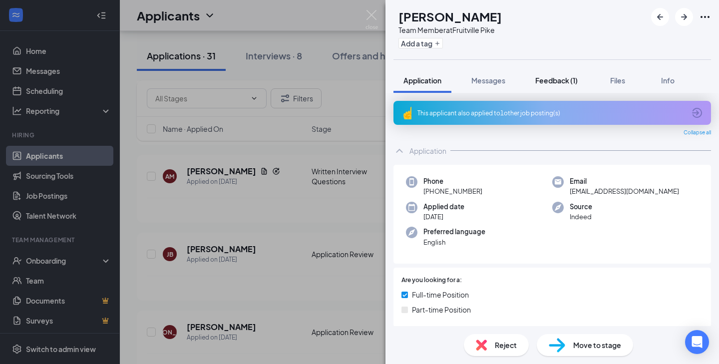
click at [545, 78] on span "Feedback (1)" at bounding box center [556, 80] width 42 height 9
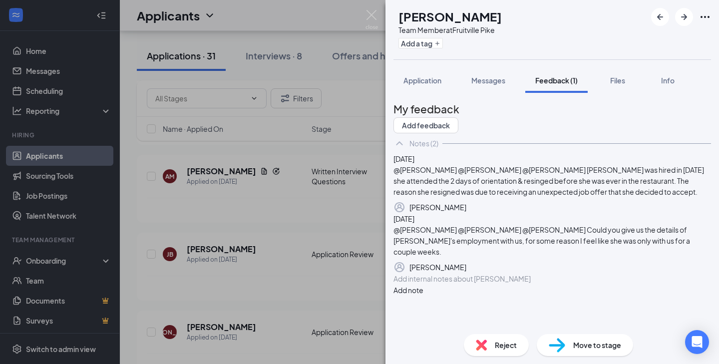
scroll to position [79, 0]
click at [476, 284] on div at bounding box center [552, 279] width 317 height 10
click at [424, 304] on button "Add note" at bounding box center [409, 300] width 30 height 11
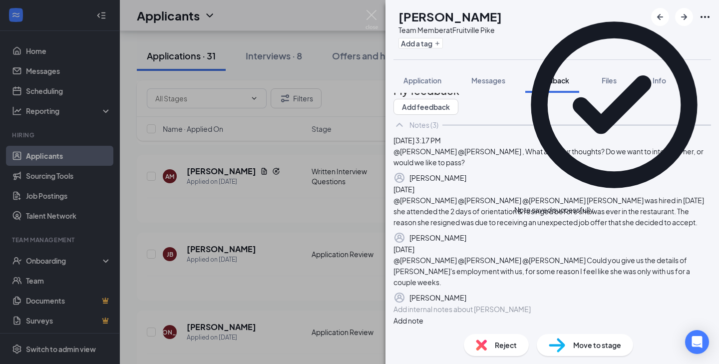
scroll to position [154, 0]
click at [375, 17] on img at bounding box center [372, 19] width 12 height 19
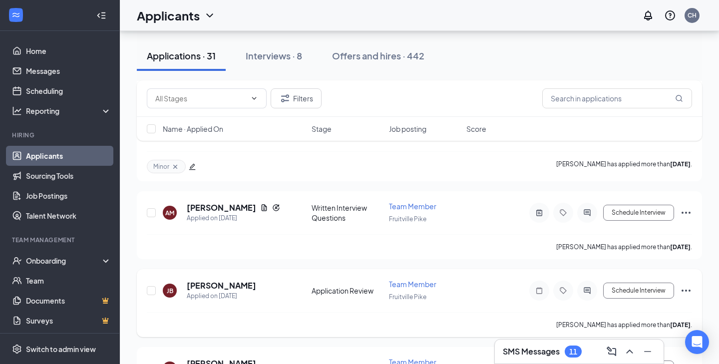
scroll to position [670, 0]
click at [212, 203] on h5 "Anna Murphy" at bounding box center [221, 208] width 69 height 11
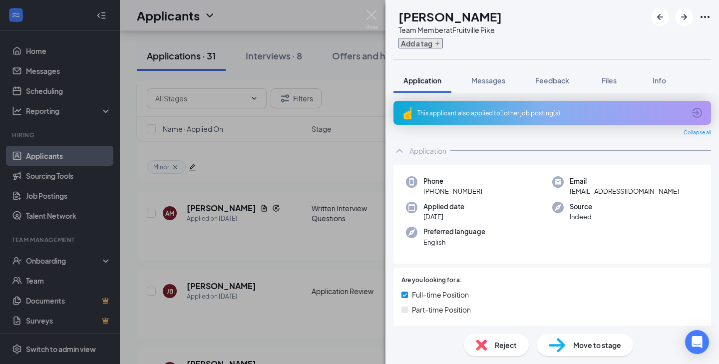
click at [430, 45] on button "Add a tag" at bounding box center [421, 43] width 44 height 10
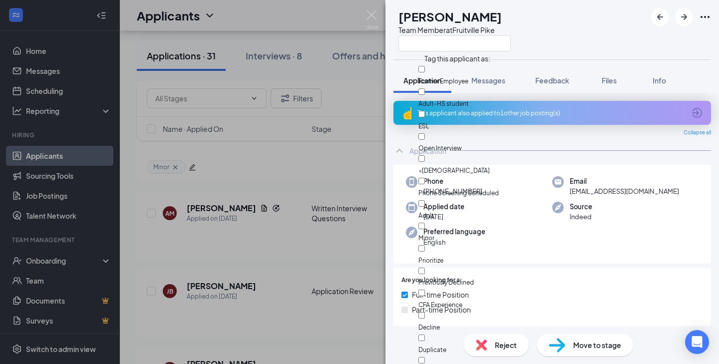
scroll to position [31, 0]
click at [484, 198] on div "Adult" at bounding box center [475, 209] width 112 height 22
checkbox input "true"
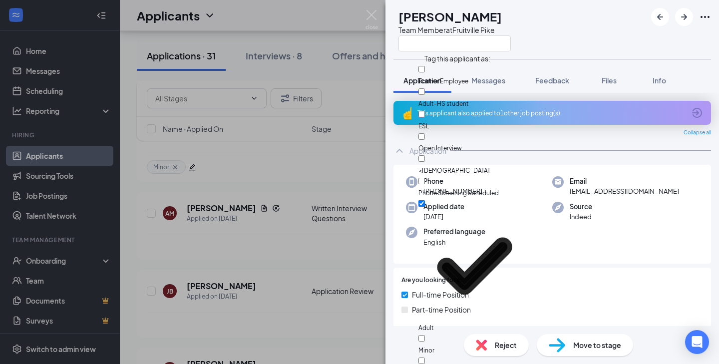
scroll to position [147, 0]
checkbox input "true"
click at [591, 44] on div "AM Anna Murphy Team Member at Fruitville Pike" at bounding box center [553, 29] width 334 height 59
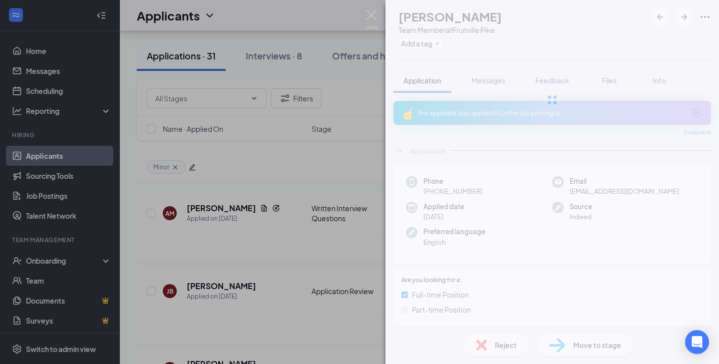
click at [384, 15] on div "AM Anna Murphy Team Member at Fruitville Pike Add a tag Application Messages Fe…" at bounding box center [359, 182] width 719 height 364
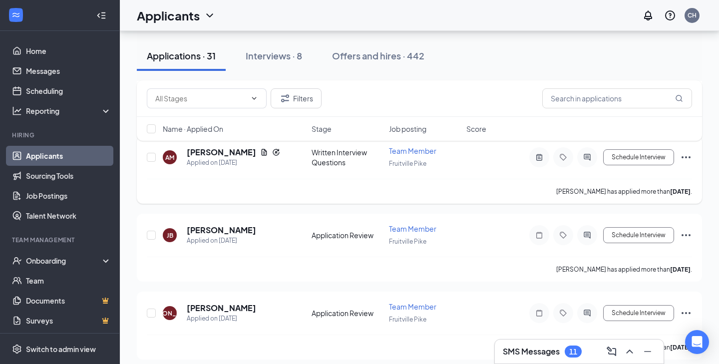
scroll to position [754, 0]
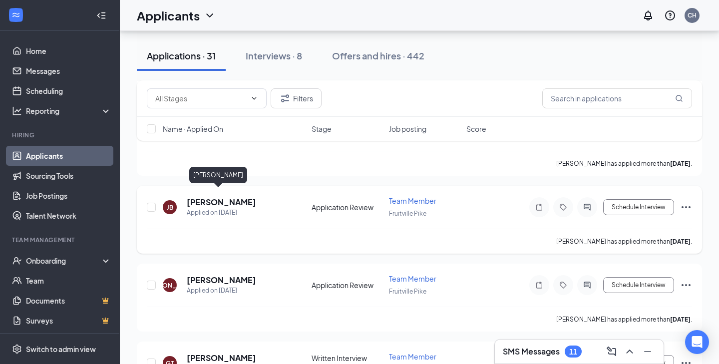
click at [204, 198] on h5 "J’Zia Brown" at bounding box center [221, 202] width 69 height 11
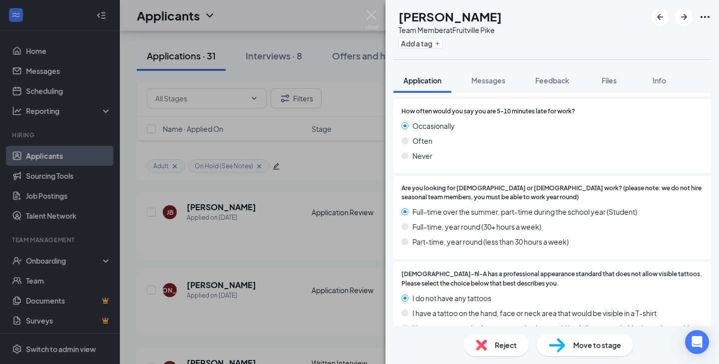
scroll to position [1941, 0]
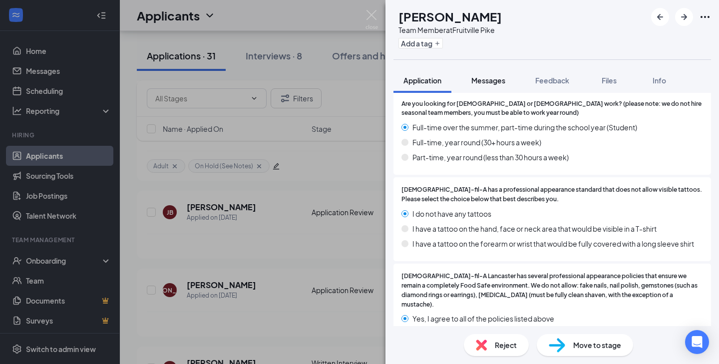
click at [495, 71] on button "Messages" at bounding box center [489, 80] width 54 height 25
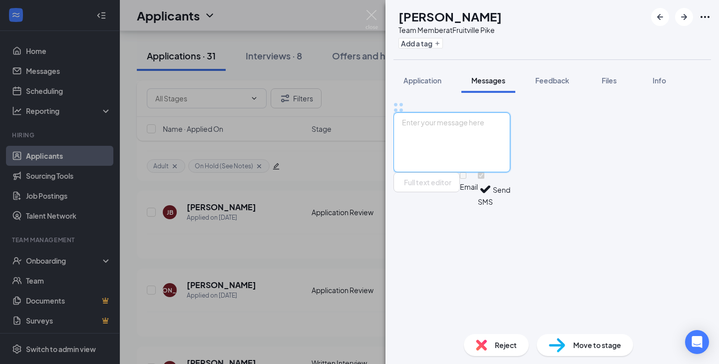
click at [511, 172] on textarea at bounding box center [452, 142] width 117 height 60
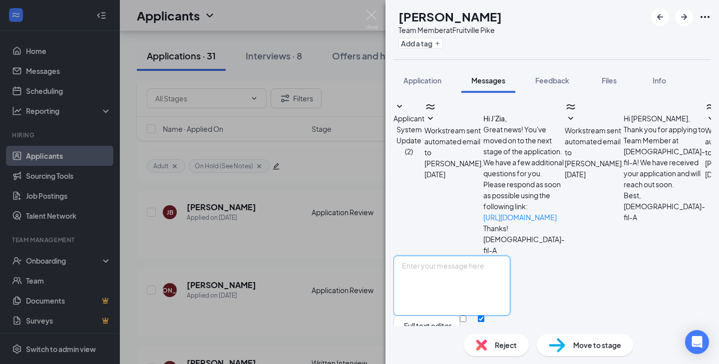
scroll to position [152, 0]
click at [511, 279] on textarea "Hello J'Zia, Thanks for taking the time to apply with us. Unfortunately, we don…" at bounding box center [452, 286] width 117 height 60
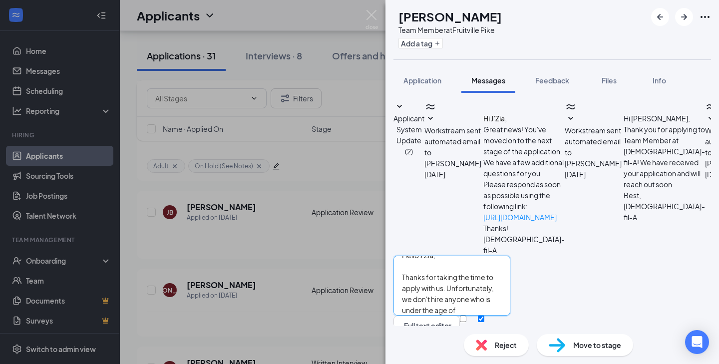
type textarea "Hello J'Zia, Thanks for taking the time to apply with us. Unfortunately, we don…"
click at [467, 316] on input "Email" at bounding box center [463, 319] width 6 height 6
checkbox input "true"
click at [511, 316] on button "Send" at bounding box center [501, 334] width 17 height 37
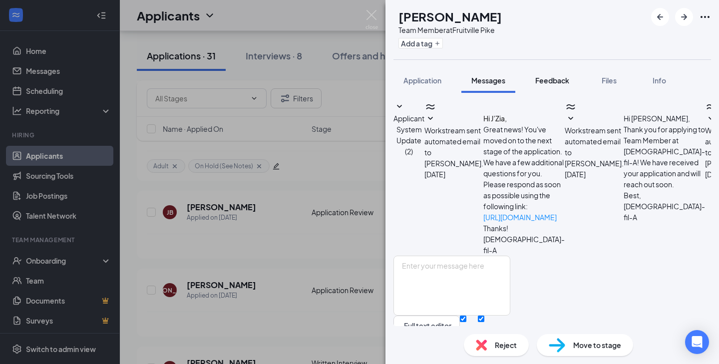
scroll to position [412, 0]
click at [503, 329] on div "Reject Move to stage" at bounding box center [553, 345] width 334 height 38
click at [503, 345] on span "Reject" at bounding box center [506, 345] width 22 height 11
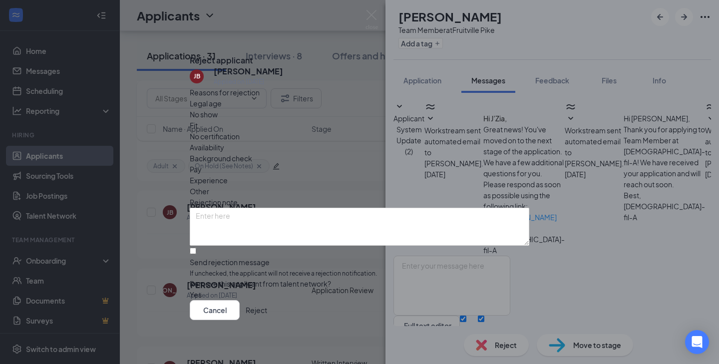
click at [222, 109] on span "Legal age" at bounding box center [206, 103] width 32 height 11
click at [234, 225] on div "Reasons for rejection Legal age No show Fit No certification Availability Backg…" at bounding box center [360, 194] width 340 height 214
click at [234, 208] on textarea at bounding box center [360, 227] width 340 height 38
type textarea "Under 16 when she applied"
click at [267, 320] on button "Reject" at bounding box center [256, 310] width 21 height 20
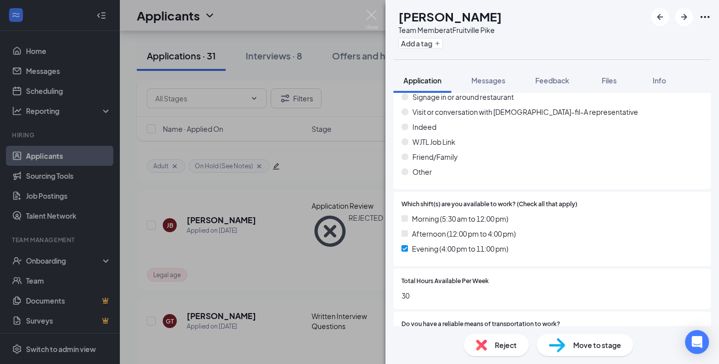
scroll to position [248, 0]
click at [316, 229] on div "JA Jacob Anthony Team Member at Fruitville Pike Add a tag Application Messages …" at bounding box center [359, 182] width 719 height 364
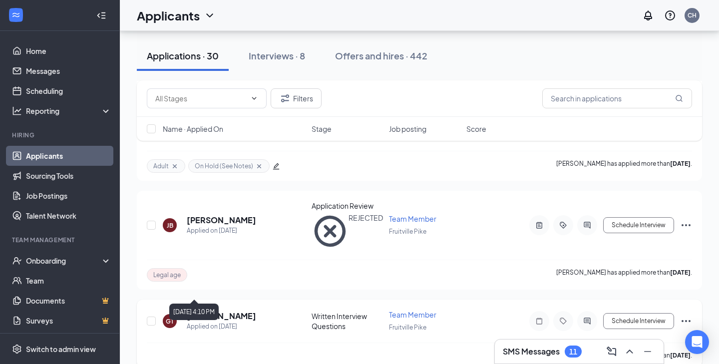
click at [214, 311] on h5 "Garrett Turner" at bounding box center [221, 316] width 69 height 11
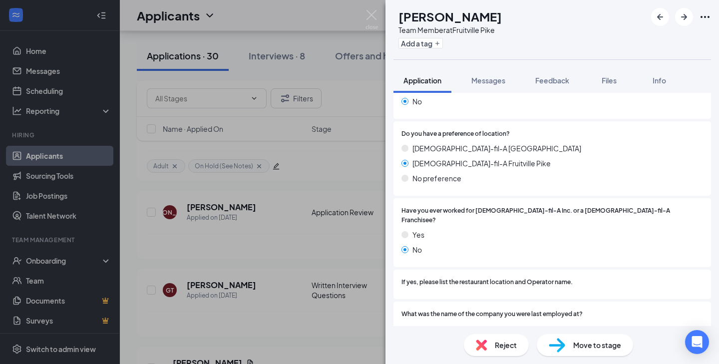
scroll to position [563, 0]
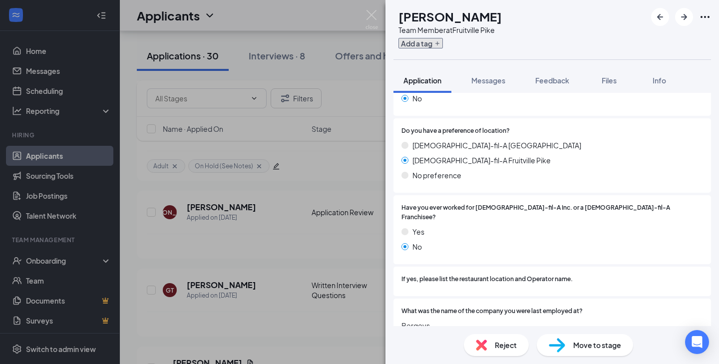
click at [442, 38] on button "Add a tag" at bounding box center [421, 43] width 44 height 10
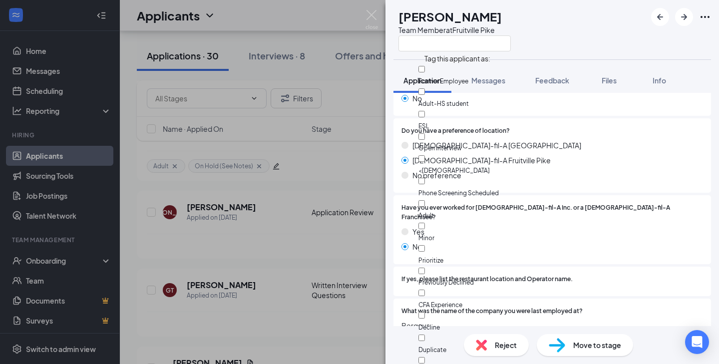
scroll to position [36, 0]
click at [456, 198] on div "Adult" at bounding box center [475, 209] width 112 height 22
checkbox input "true"
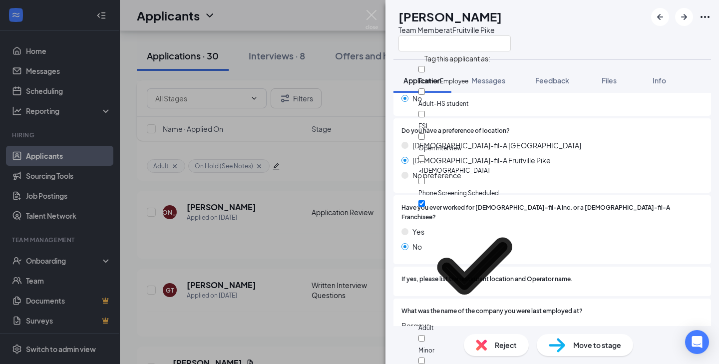
click at [511, 15] on div "Garrett Turner" at bounding box center [455, 16] width 112 height 17
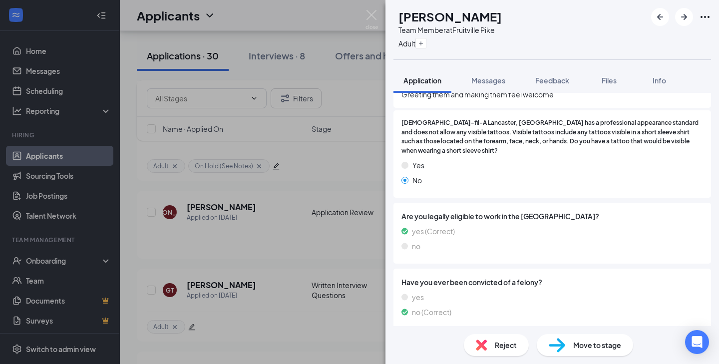
scroll to position [1039, 0]
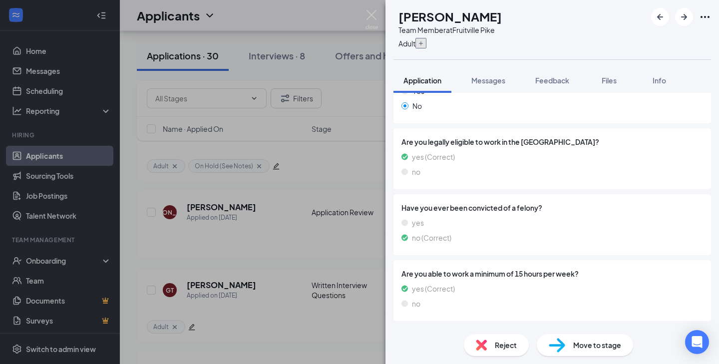
click at [427, 47] on button "button" at bounding box center [421, 43] width 11 height 10
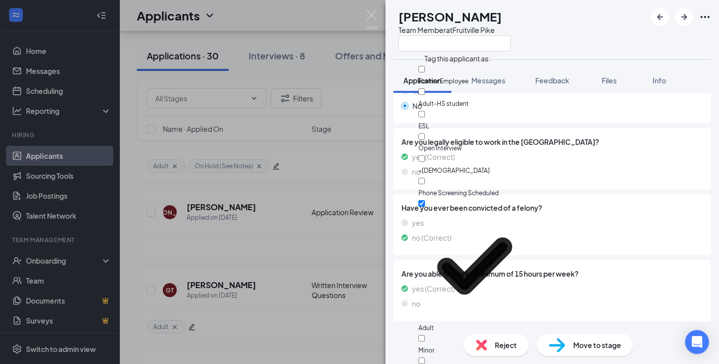
scroll to position [157, 0]
click at [588, 12] on div "GT Garrett Turner Team Member at Fruitville Pike" at bounding box center [553, 29] width 334 height 59
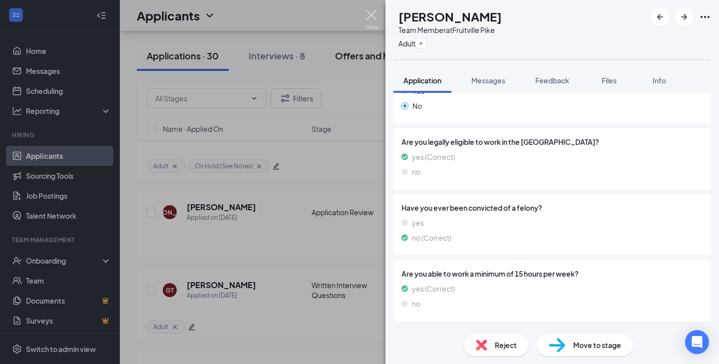
click at [375, 14] on img at bounding box center [372, 19] width 12 height 19
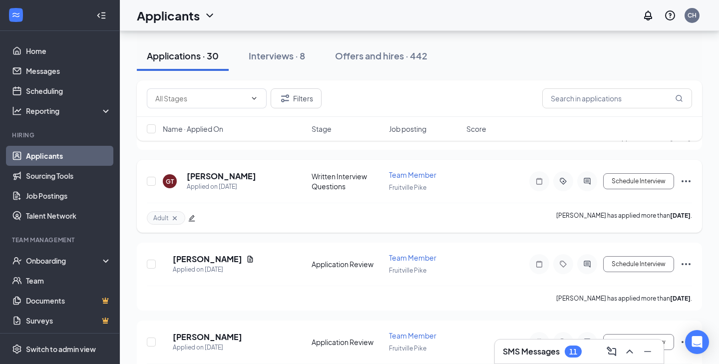
scroll to position [863, 0]
click at [242, 253] on h5 "Elisabeth Palacios" at bounding box center [207, 258] width 69 height 11
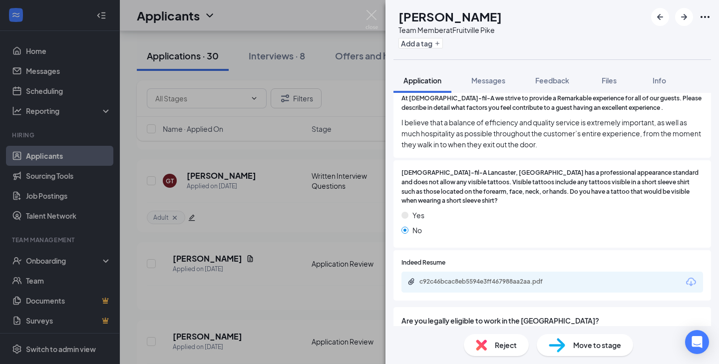
scroll to position [919, 0]
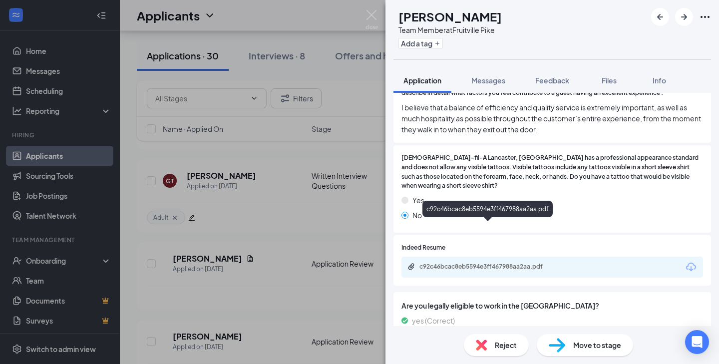
click at [459, 263] on div "c92c46bcac8eb5594e3ff467988aa2aa.pdf" at bounding box center [490, 267] width 140 height 8
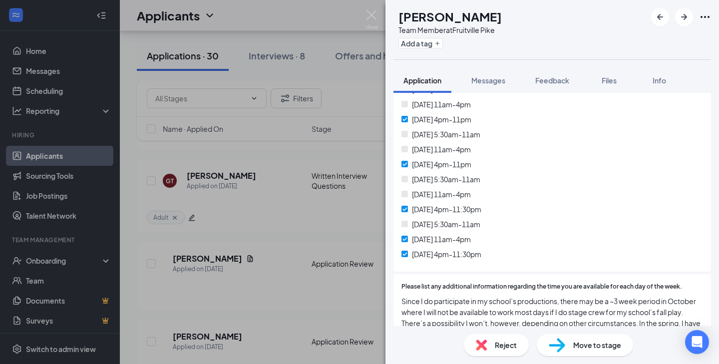
scroll to position [2611, 0]
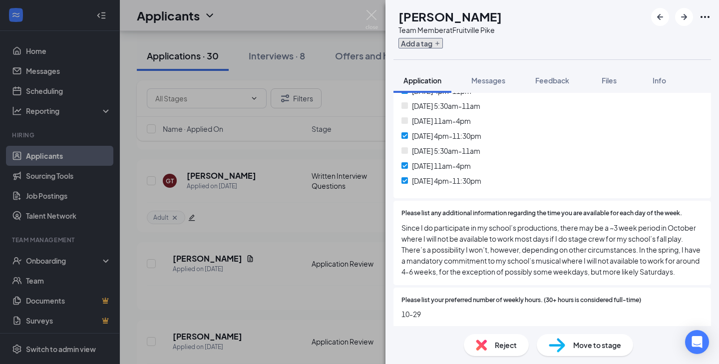
click at [441, 45] on button "Add a tag" at bounding box center [421, 43] width 44 height 10
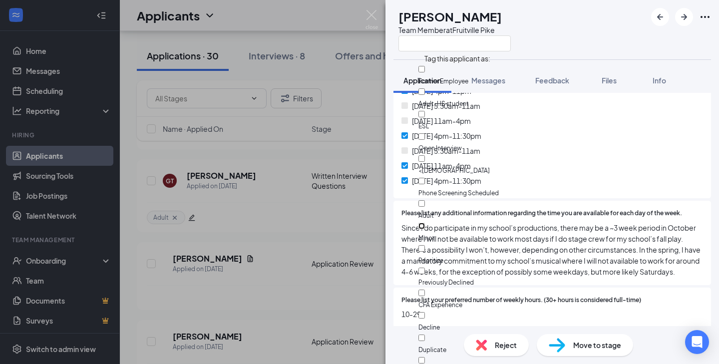
click at [425, 223] on input "Minor" at bounding box center [422, 226] width 6 height 6
checkbox input "true"
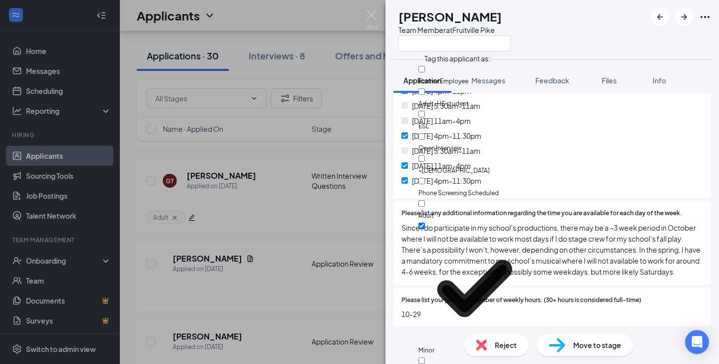
click at [696, 47] on div "EP Elisabeth Palacios Team Member at Fruitville Pike" at bounding box center [553, 29] width 334 height 59
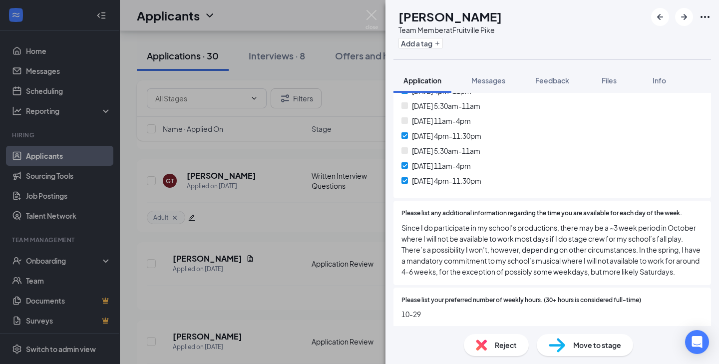
scroll to position [2607, 0]
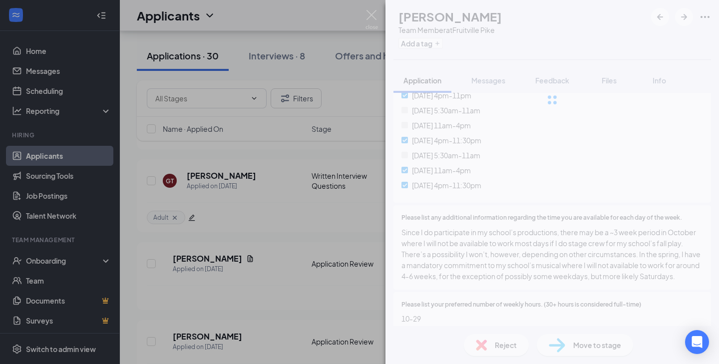
click at [379, 12] on div "EP Elisabeth Palacios Team Member at Fruitville Pike Add a tag Application Mess…" at bounding box center [359, 182] width 719 height 364
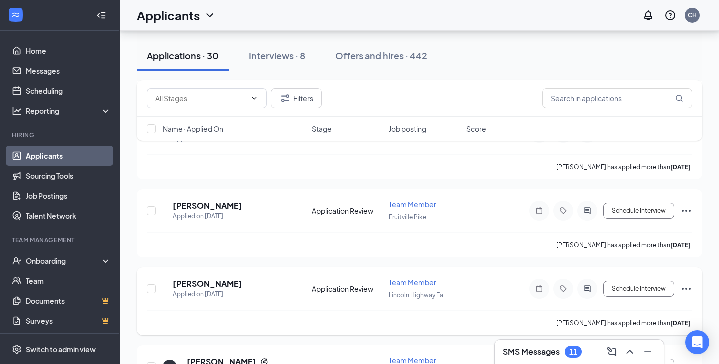
scroll to position [997, 0]
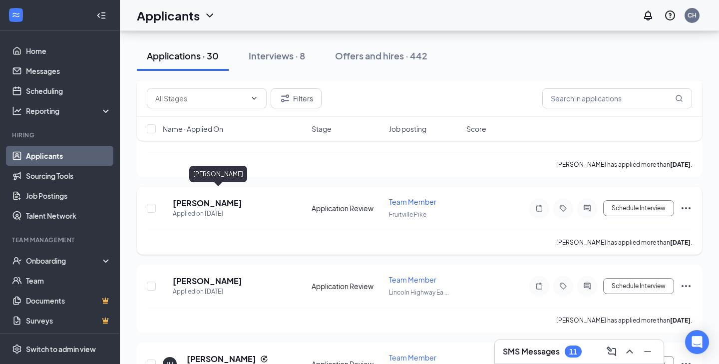
click at [213, 198] on h5 "Uwen Cham" at bounding box center [207, 203] width 69 height 11
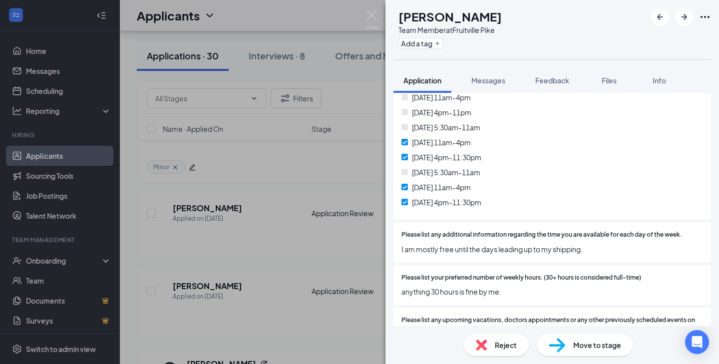
scroll to position [2622, 0]
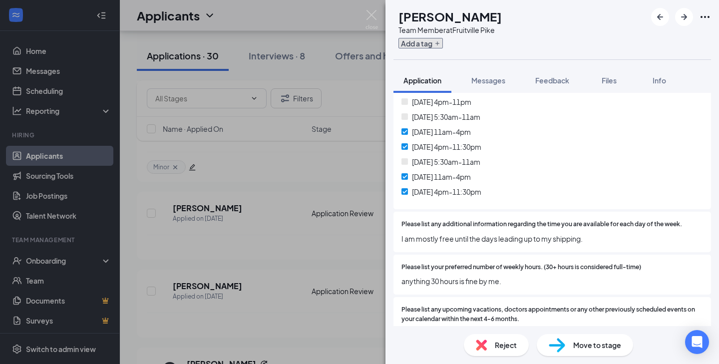
click at [443, 45] on button "Add a tag" at bounding box center [421, 43] width 44 height 10
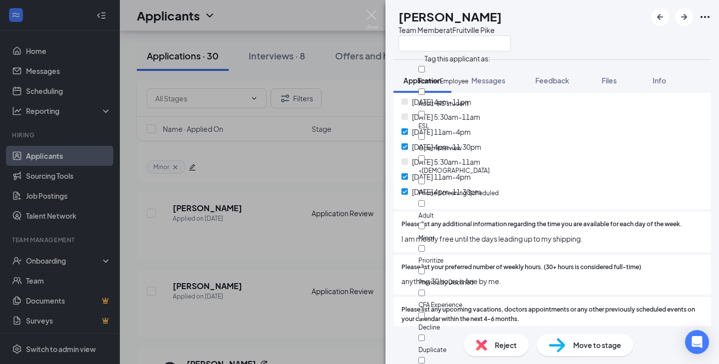
scroll to position [34, 0]
click at [472, 198] on div "Adult" at bounding box center [475, 209] width 112 height 22
checkbox input "true"
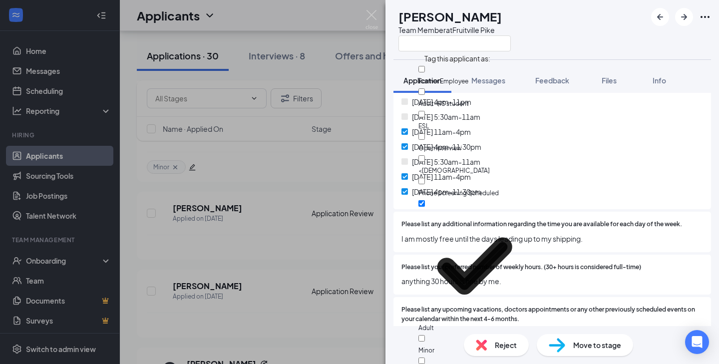
scroll to position [157, 0]
checkbox input "true"
click at [605, 21] on div "UC Uwen Cham Team Member at Fruitville Pike" at bounding box center [553, 29] width 334 height 59
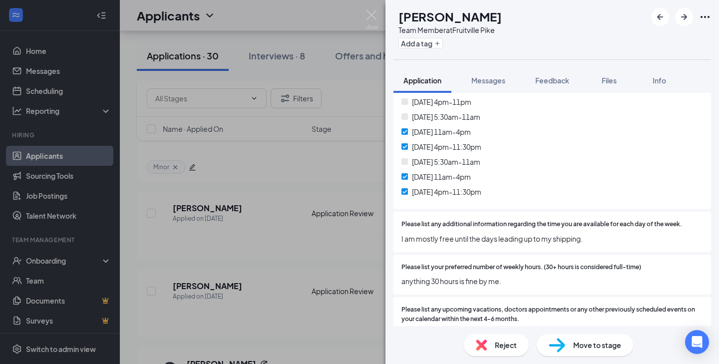
scroll to position [2617, 0]
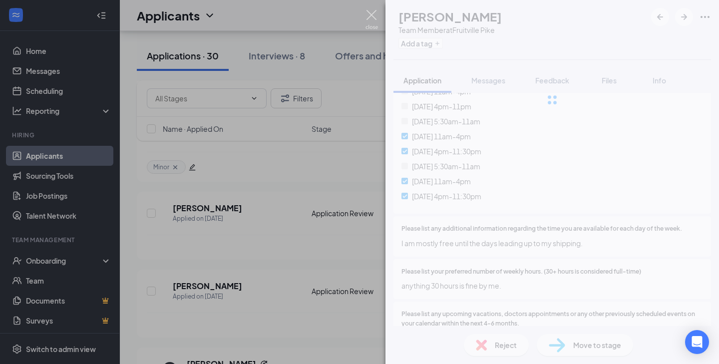
click at [375, 16] on img at bounding box center [372, 19] width 12 height 19
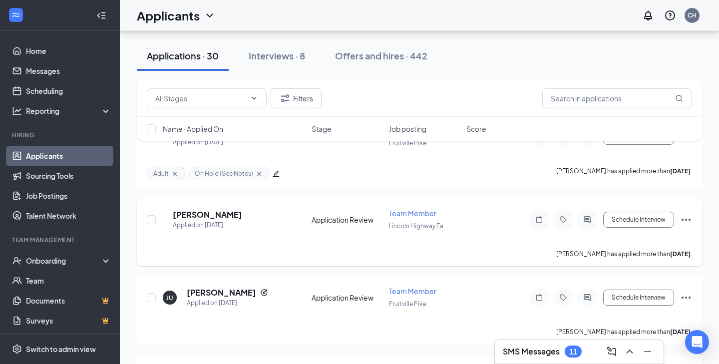
scroll to position [1084, 0]
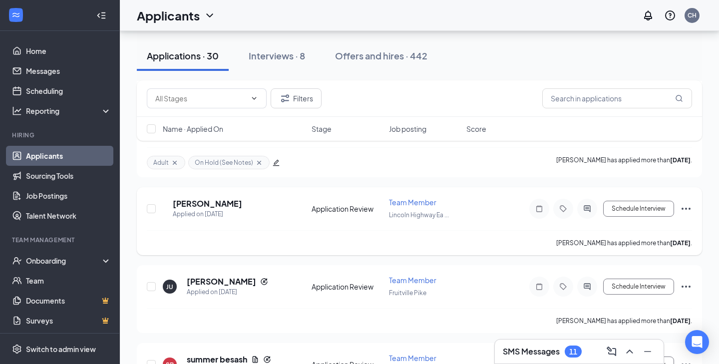
click at [218, 198] on h5 "Alyssa Kraft" at bounding box center [207, 203] width 69 height 11
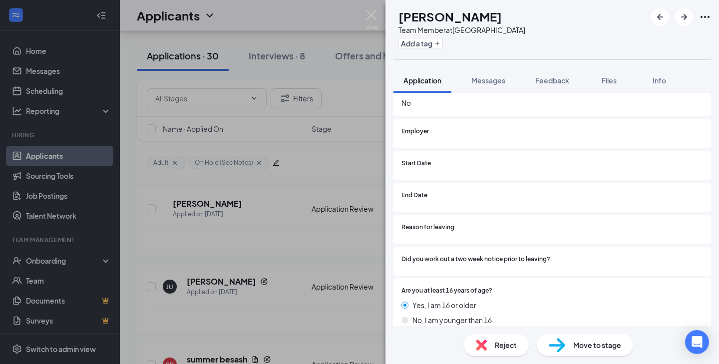
scroll to position [1375, 0]
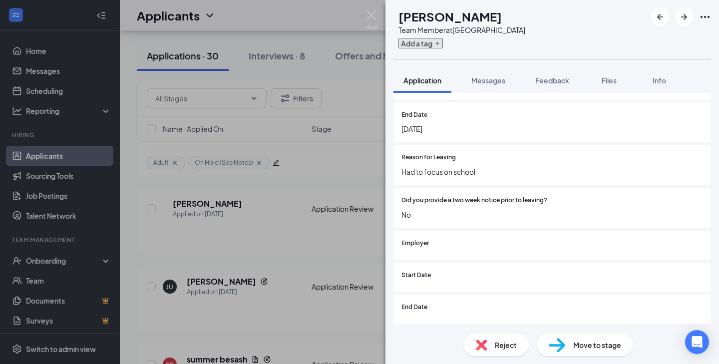
click at [426, 45] on button "Add a tag" at bounding box center [421, 43] width 44 height 10
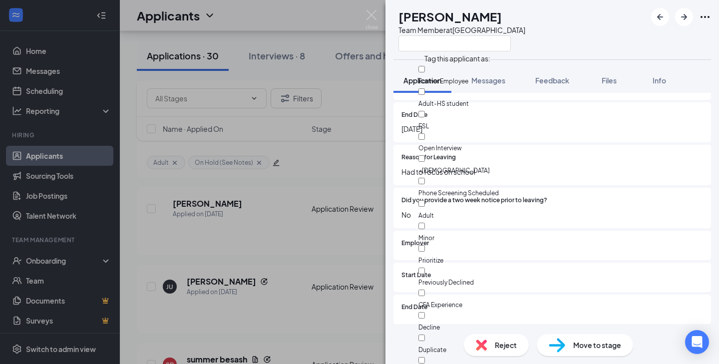
scroll to position [28, 0]
click at [455, 221] on div "Minor" at bounding box center [475, 232] width 112 height 22
checkbox input "true"
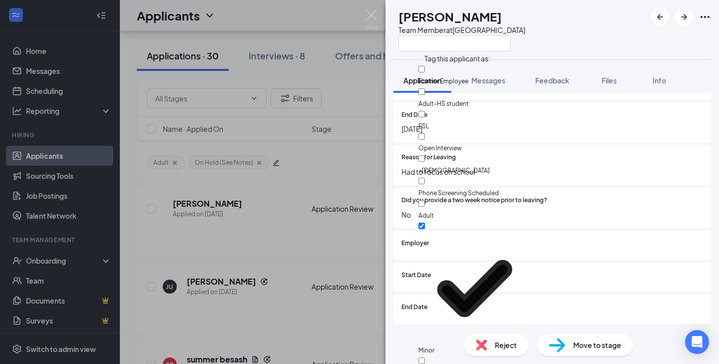
click at [570, 24] on div "AK Alyssa Kraft Team Member at Lincoln Highway East" at bounding box center [553, 29] width 334 height 59
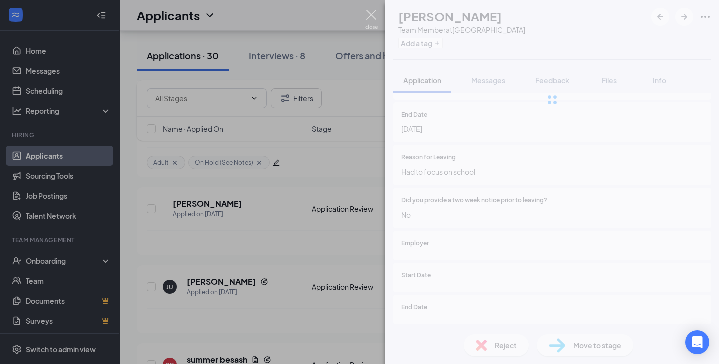
click at [375, 15] on img at bounding box center [372, 19] width 12 height 19
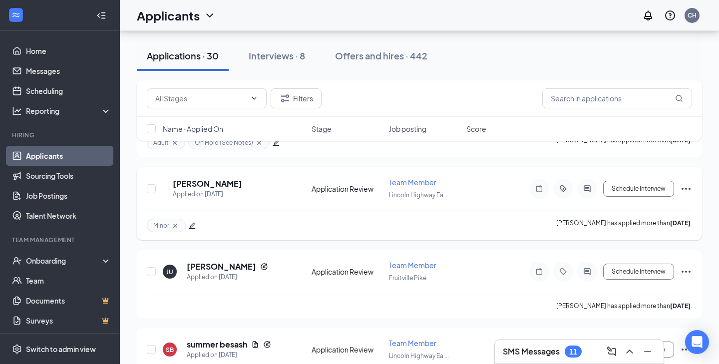
scroll to position [1292, 0]
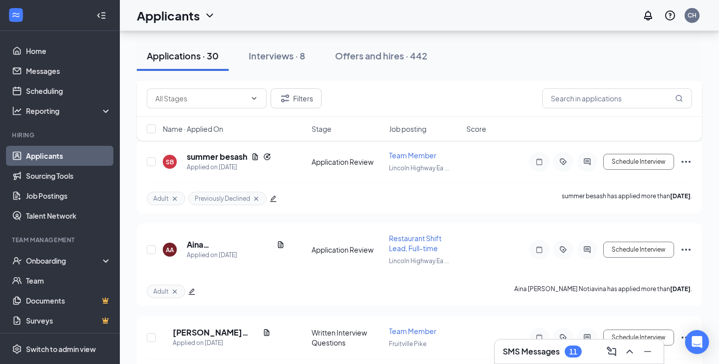
click at [551, 356] on h3 "SMS Messages" at bounding box center [531, 351] width 57 height 11
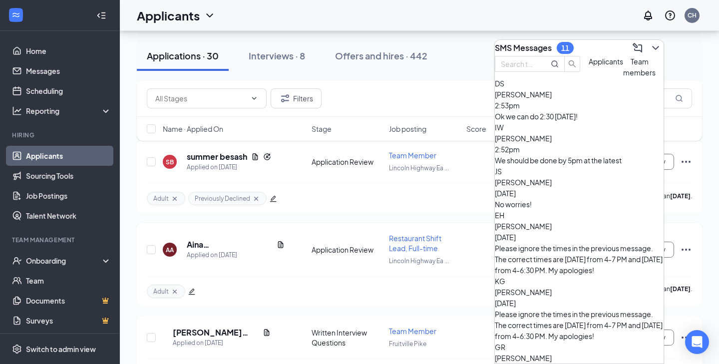
click at [553, 122] on div "Ok we can do 2:30 tomorrow!" at bounding box center [579, 116] width 169 height 11
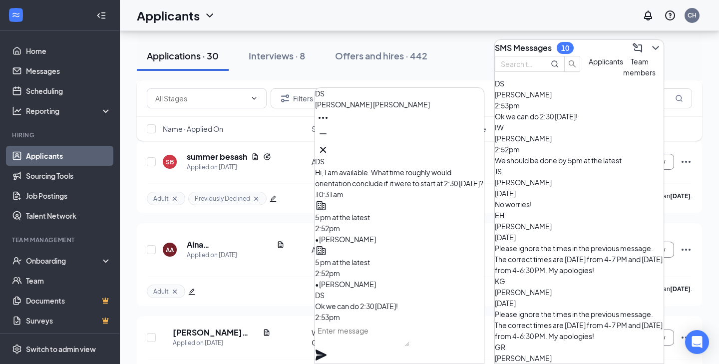
click at [410, 346] on textarea at bounding box center [362, 335] width 94 height 24
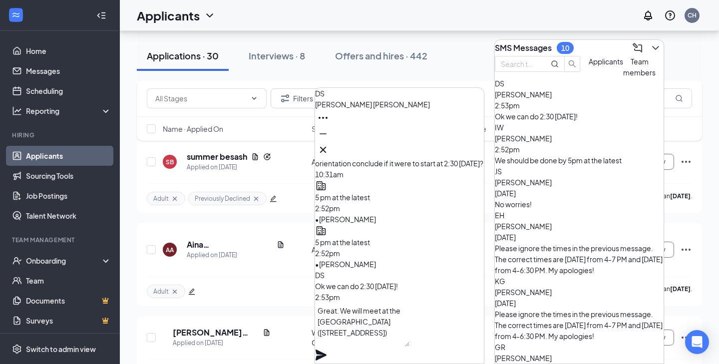
type textarea "Great. We will meet at the Lincoln Highway East Restaurant (2467 Lincoln Highwa…"
click at [473, 343] on div "Great. We will meet at the Lincoln Highway East Restaurant (2467 Lincoln Highwa…" at bounding box center [399, 333] width 169 height 61
click at [327, 349] on icon "Plane" at bounding box center [321, 355] width 12 height 12
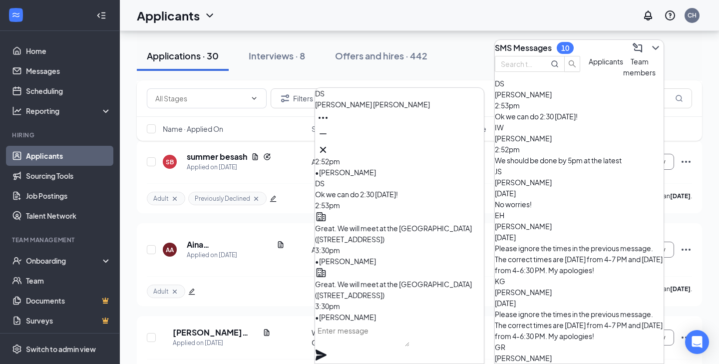
drag, startPoint x: 450, startPoint y: 288, endPoint x: 351, endPoint y: 262, distance: 102.4
click at [351, 262] on div "Could you do the orientation tomorrow at 2:30 pm? 10:30am • Chad Habecker DS Hi…" at bounding box center [399, 161] width 169 height 324
click at [351, 280] on span "Great. We will meet at the Lincoln Highway East Restaurant (2467 Lincoln Highwa…" at bounding box center [393, 290] width 157 height 20
drag, startPoint x: 349, startPoint y: 261, endPoint x: 448, endPoint y: 295, distance: 104.6
click at [448, 295] on p "Great. We will meet at the Lincoln Highway East Restaurant (2467 Lincoln Highwa…" at bounding box center [399, 290] width 169 height 22
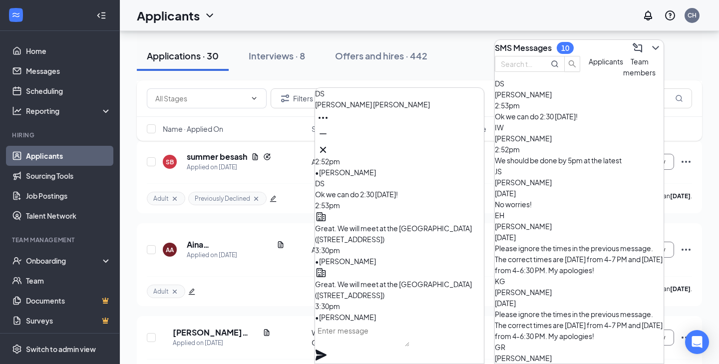
copy span "Great. We will meet at the Lincoln Highway East Restaurant (2467 Lincoln Highwa…"
click at [549, 143] on span "Isaac Walker" at bounding box center [523, 138] width 57 height 9
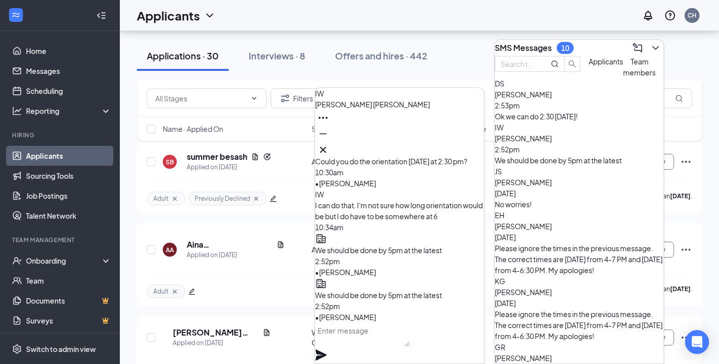
click at [394, 341] on textarea at bounding box center [362, 335] width 94 height 24
paste textarea "Great. We will meet at the Lincoln Highway East Restaurant (2467 Lincoln Highwa…"
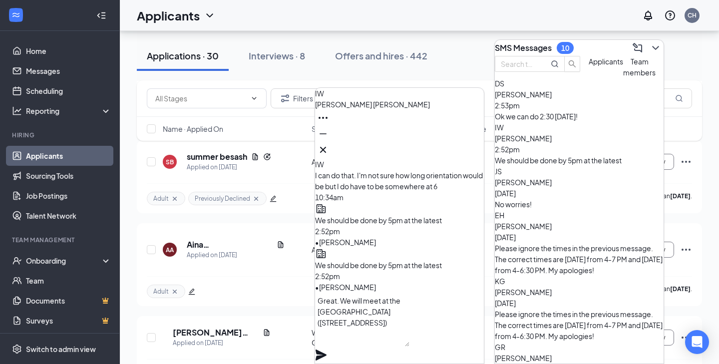
type textarea "Great. We will meet at the Lincoln Highway East Restaurant (2467 Lincoln Highwa…"
click at [327, 349] on icon "Plane" at bounding box center [321, 355] width 12 height 12
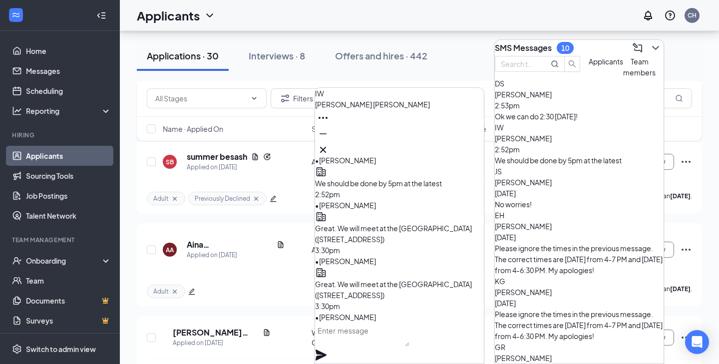
click at [404, 338] on textarea at bounding box center [362, 335] width 94 height 24
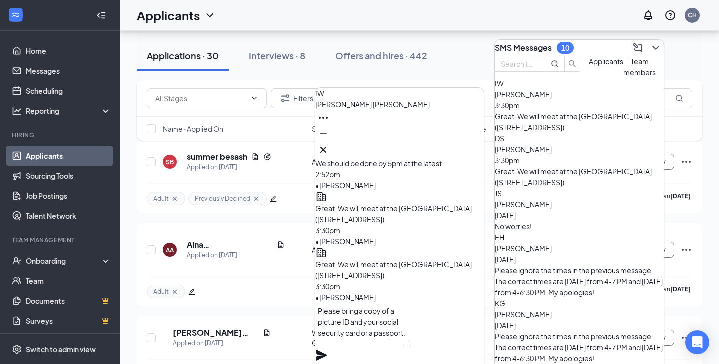
type textarea "Please bring a copy of a picture ID and your social security card or a passport."
click at [327, 349] on icon "Plane" at bounding box center [321, 355] width 12 height 12
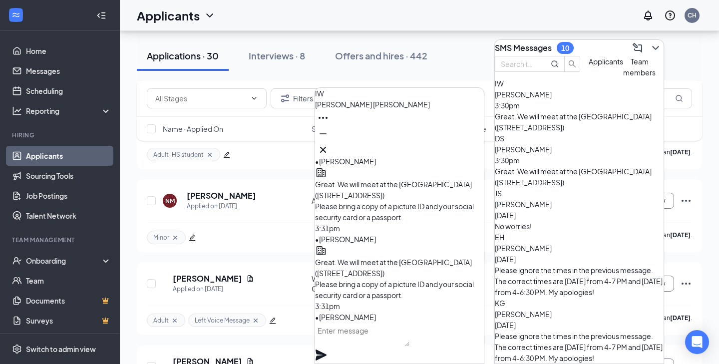
scroll to position [1821, 0]
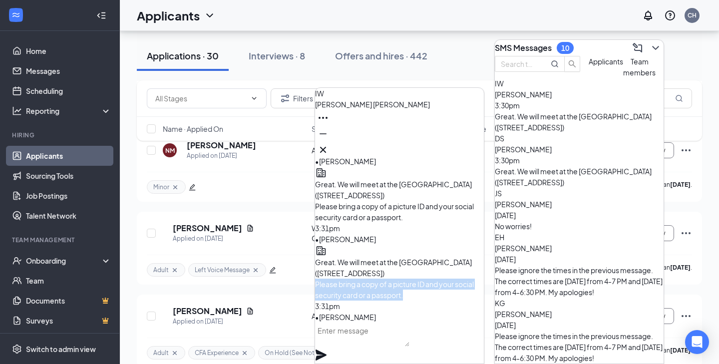
drag, startPoint x: 408, startPoint y: 293, endPoint x: 336, endPoint y: 270, distance: 75.0
click at [336, 270] on div "Great. We will meet at the Lincoln Highway East Restaurant (2467 Lincoln Highwa…" at bounding box center [399, 273] width 169 height 56
copy span "Please bring a copy of a picture ID and your social security card or a passport."
click at [594, 170] on div "Great. We will meet at the Lincoln Highway East Restaurant (2467 Lincoln Highwa…" at bounding box center [579, 177] width 169 height 22
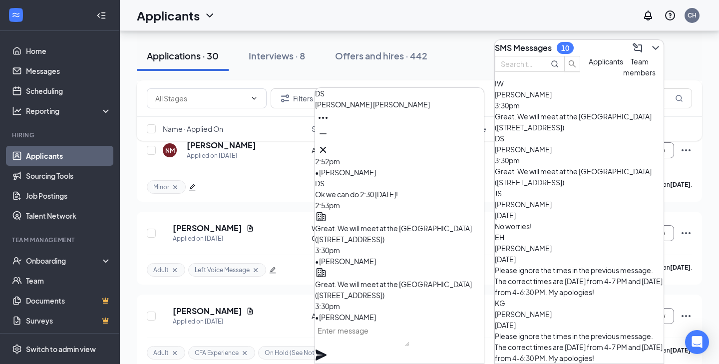
click at [396, 346] on textarea at bounding box center [362, 335] width 94 height 24
paste textarea "Please bring a copy of a picture ID and your social security card or a passport."
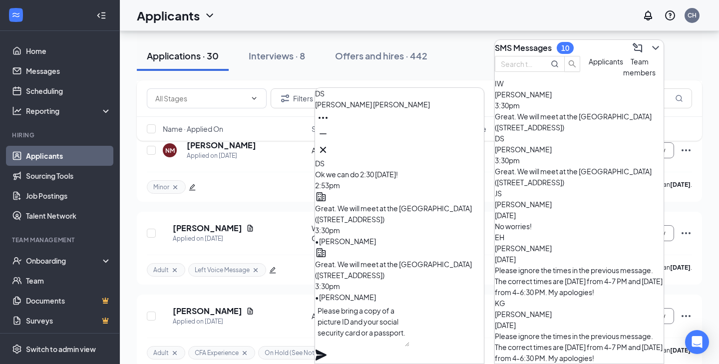
type textarea "Please bring a copy of a picture ID and your social security card or a passport."
click at [327, 349] on icon "Plane" at bounding box center [321, 355] width 12 height 12
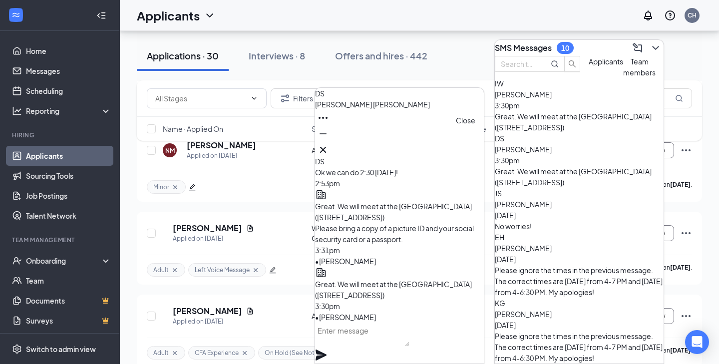
click at [331, 149] on button at bounding box center [323, 150] width 16 height 16
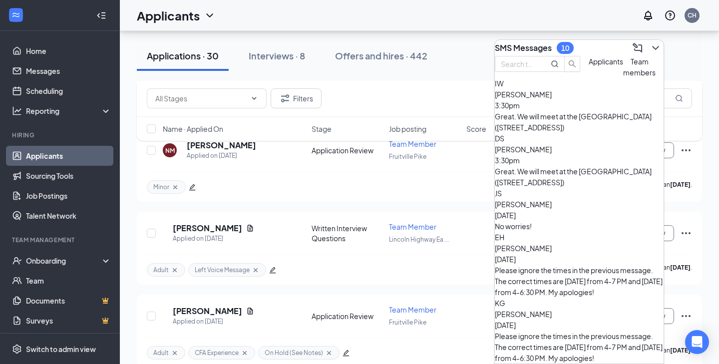
click at [650, 42] on icon "ChevronDown" at bounding box center [656, 48] width 12 height 12
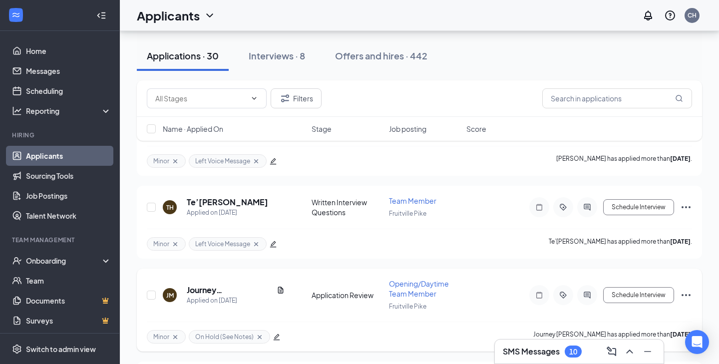
scroll to position [4881, 0]
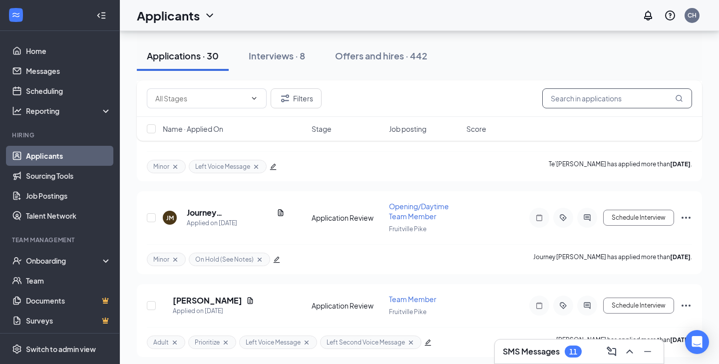
click at [576, 99] on input "text" at bounding box center [617, 98] width 150 height 20
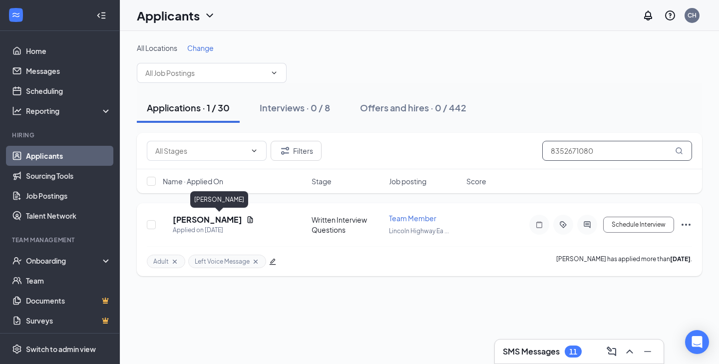
type input "8352671080"
click at [207, 218] on h5 "Kaleena Smith" at bounding box center [207, 219] width 69 height 11
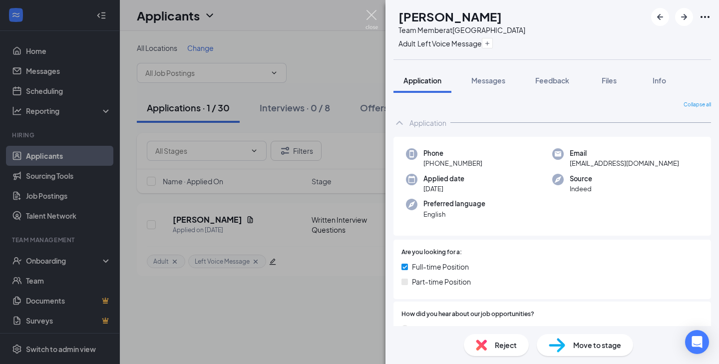
click at [372, 12] on img at bounding box center [372, 19] width 12 height 19
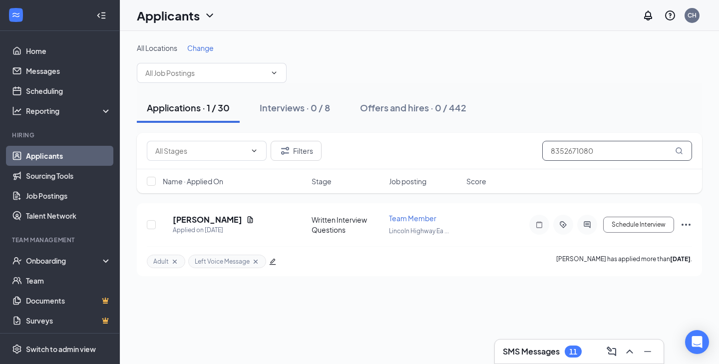
drag, startPoint x: 601, startPoint y: 153, endPoint x: 434, endPoint y: 134, distance: 167.9
click at [434, 134] on div "Filters 8352671080" at bounding box center [419, 151] width 565 height 36
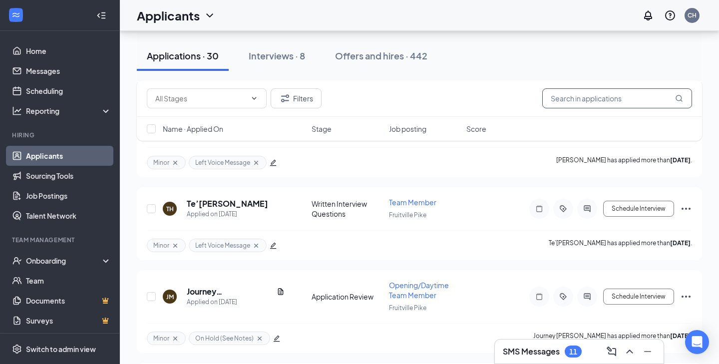
scroll to position [4881, 0]
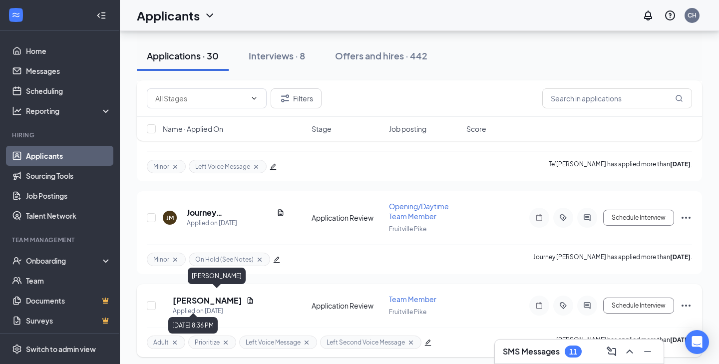
click at [191, 301] on h5 "Leah Lutz" at bounding box center [207, 300] width 69 height 11
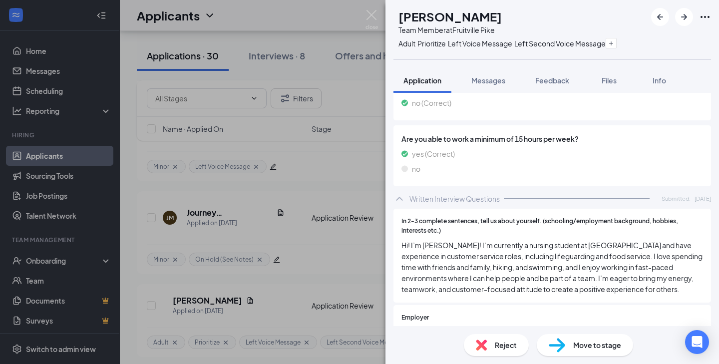
scroll to position [1329, 0]
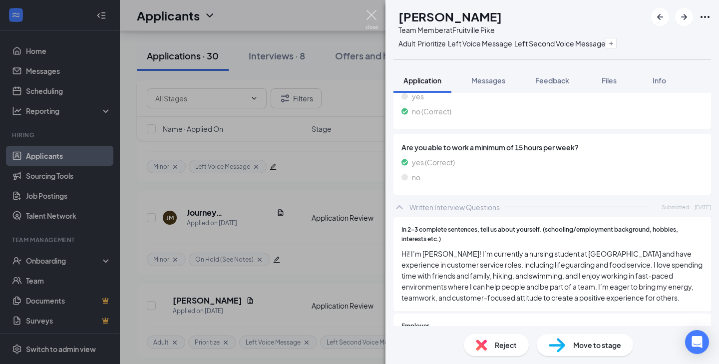
click at [374, 19] on img at bounding box center [372, 19] width 12 height 19
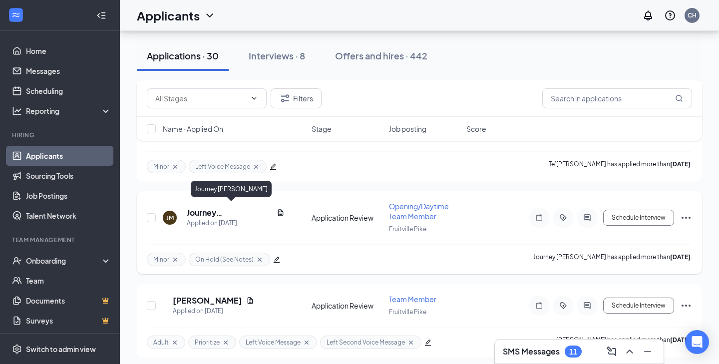
click at [221, 210] on h5 "Journey Martin" at bounding box center [230, 212] width 86 height 11
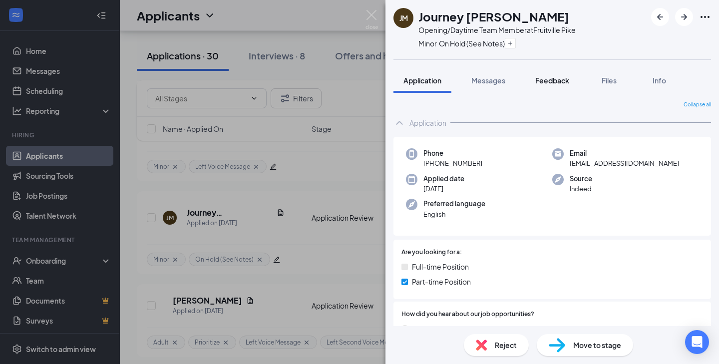
click at [544, 78] on span "Feedback" at bounding box center [552, 80] width 34 height 9
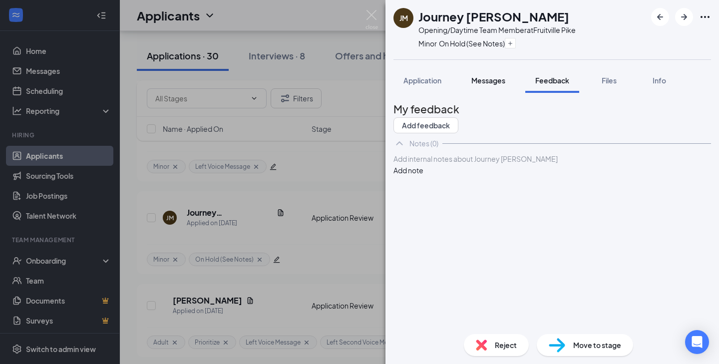
click at [479, 80] on span "Messages" at bounding box center [489, 80] width 34 height 9
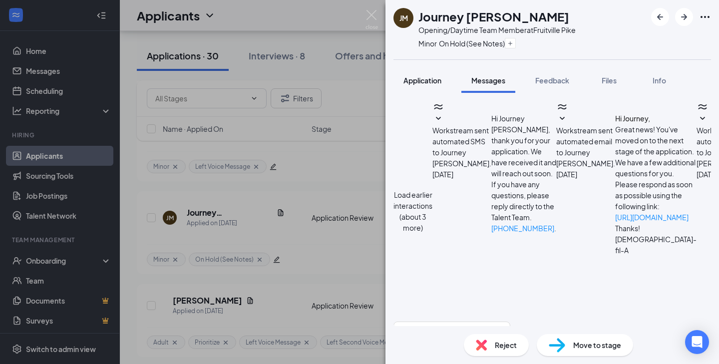
scroll to position [459, 0]
click at [418, 82] on span "Application" at bounding box center [423, 80] width 38 height 9
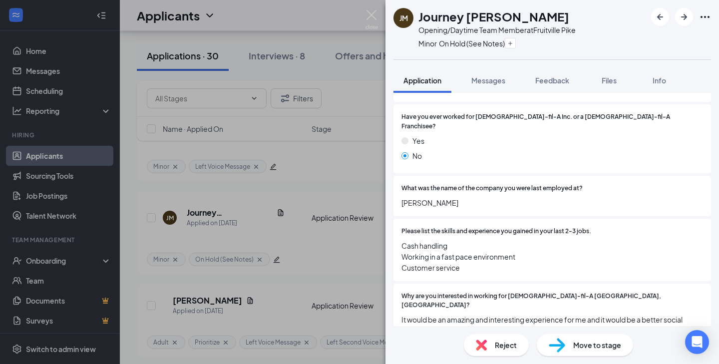
scroll to position [797, 0]
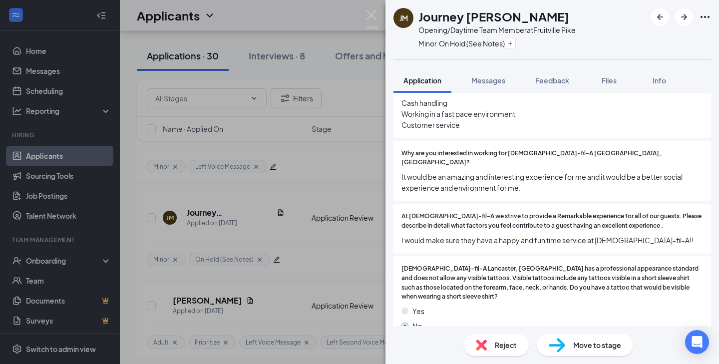
click at [487, 341] on img at bounding box center [481, 345] width 11 height 11
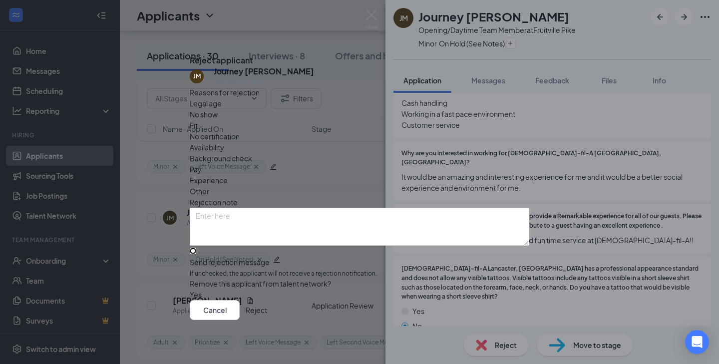
drag, startPoint x: 240, startPoint y: 240, endPoint x: 486, endPoint y: 253, distance: 246.1
click at [486, 253] on div "Reasons for rejection Legal age No show Fit No certification Availability Backg…" at bounding box center [360, 194] width 340 height 214
click at [502, 304] on div "Cancel Reject" at bounding box center [360, 310] width 340 height 20
click at [267, 315] on button "Reject" at bounding box center [256, 310] width 21 height 20
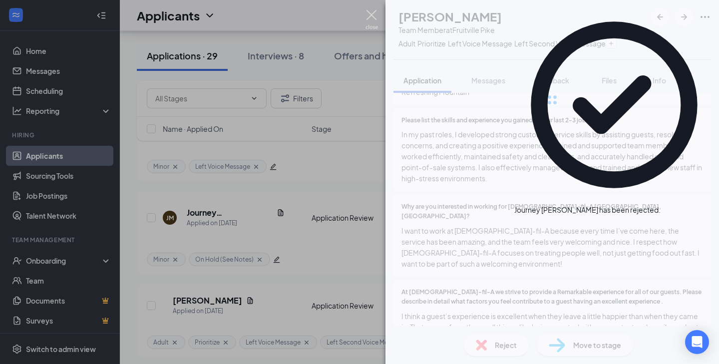
click at [370, 15] on img at bounding box center [372, 19] width 12 height 19
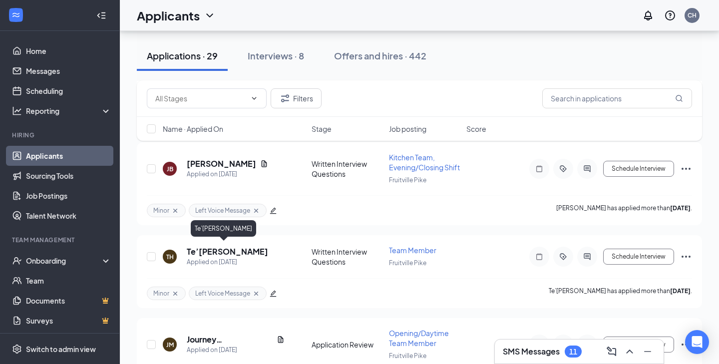
scroll to position [4697, 0]
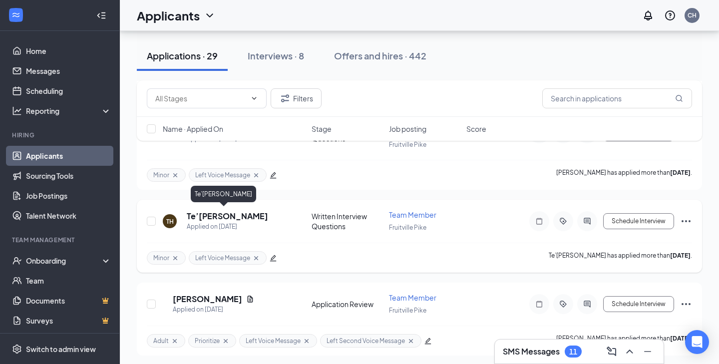
click at [209, 214] on h5 "Te’Avea Hogue" at bounding box center [227, 216] width 81 height 11
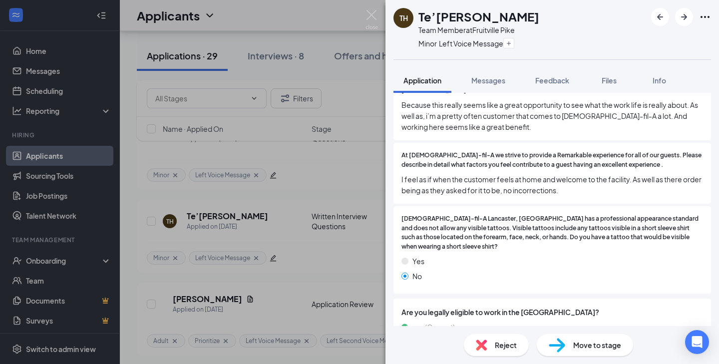
scroll to position [1039, 0]
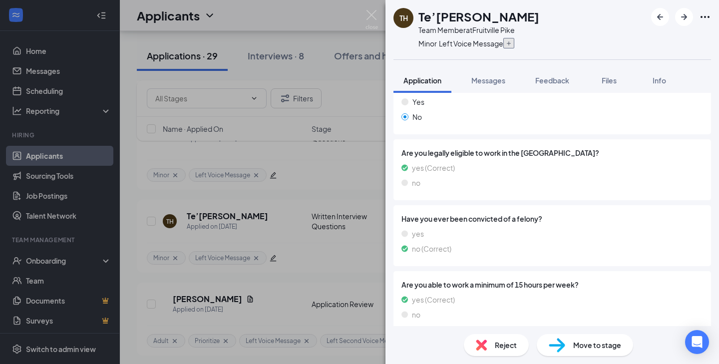
click at [515, 41] on button "button" at bounding box center [509, 43] width 11 height 10
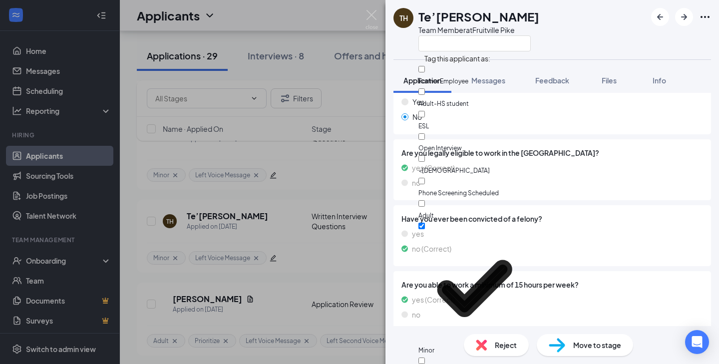
scroll to position [157, 0]
checkbox input "true"
click at [545, 43] on div "TH Te’Avea Hogue Team Member at Fruitville Pike" at bounding box center [553, 29] width 334 height 59
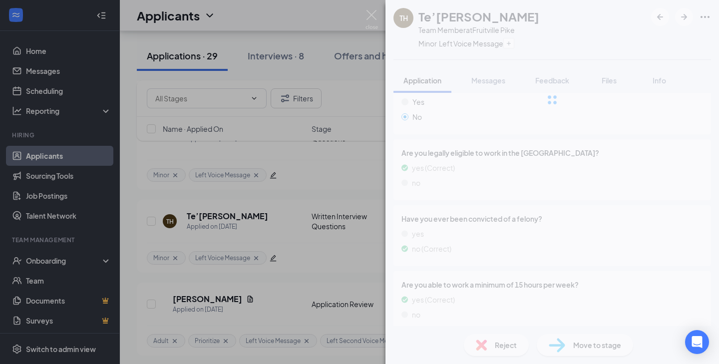
scroll to position [1035, 0]
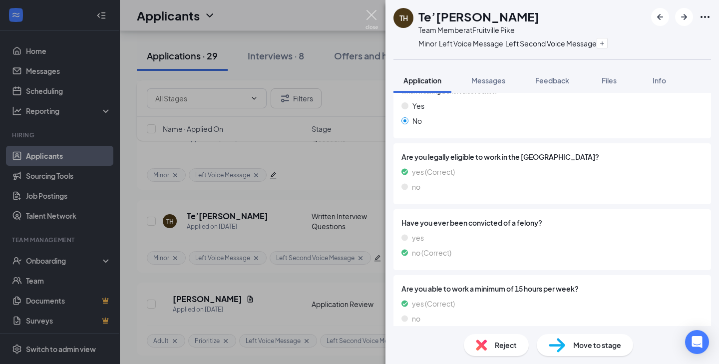
click at [377, 16] on img at bounding box center [372, 19] width 12 height 19
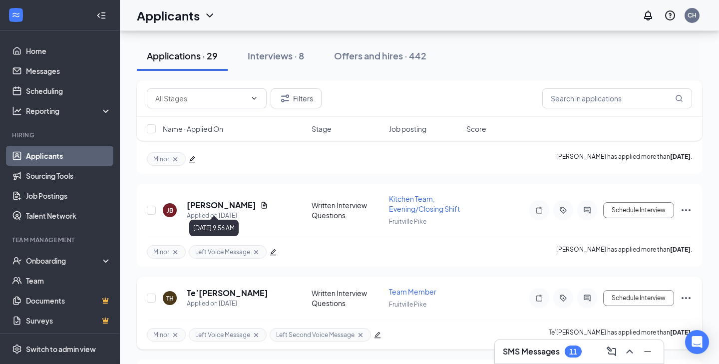
scroll to position [4606, 0]
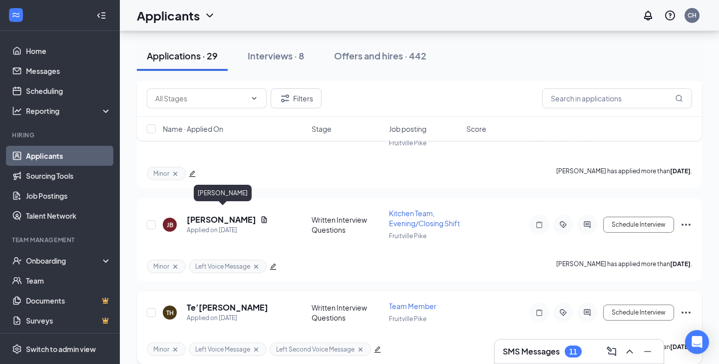
click at [252, 214] on h5 "JASMINE BROASTER" at bounding box center [221, 219] width 69 height 11
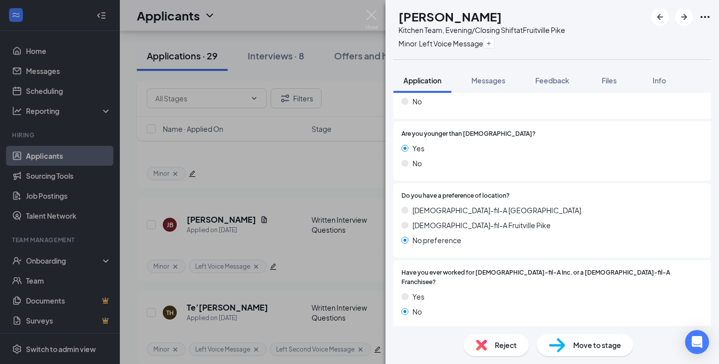
scroll to position [428, 0]
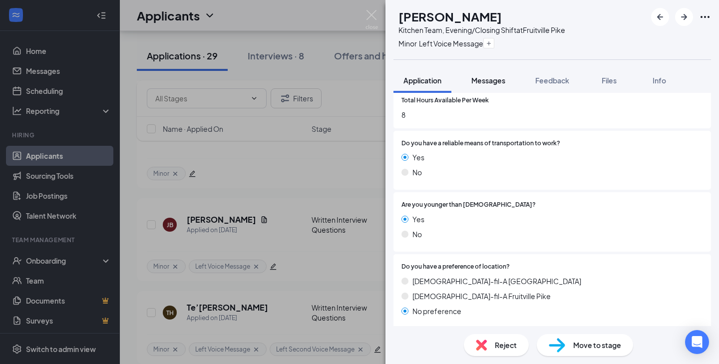
click at [489, 78] on span "Messages" at bounding box center [489, 80] width 34 height 9
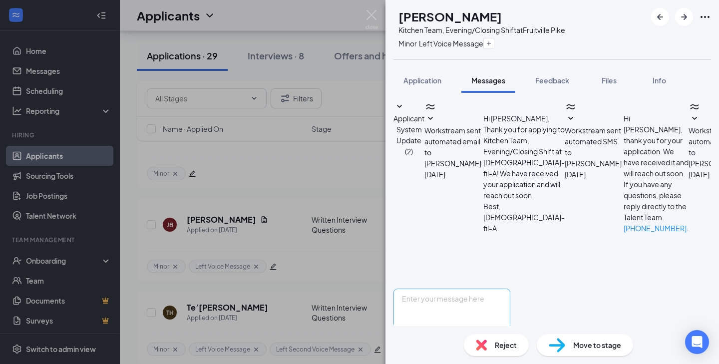
scroll to position [470, 0]
drag, startPoint x: 585, startPoint y: 200, endPoint x: 457, endPoint y: 127, distance: 147.0
copy span "Hi Jasmine, Thanks for your interest in Chick-fil-A Lancaster. We would like to…"
click at [448, 289] on textarea at bounding box center [452, 319] width 117 height 60
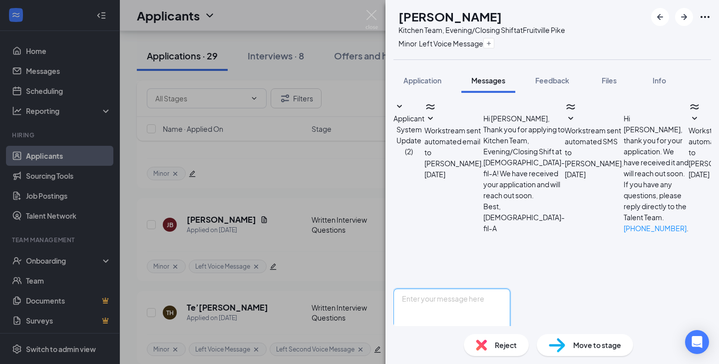
paste textarea "Hi Jasmine, Thanks for your interest in Chick-fil-A Lancaster. We would like to…"
type textarea "Hi Jasmine, Thanks for your interest in Chick-fil-A Lancaster. We would like to…"
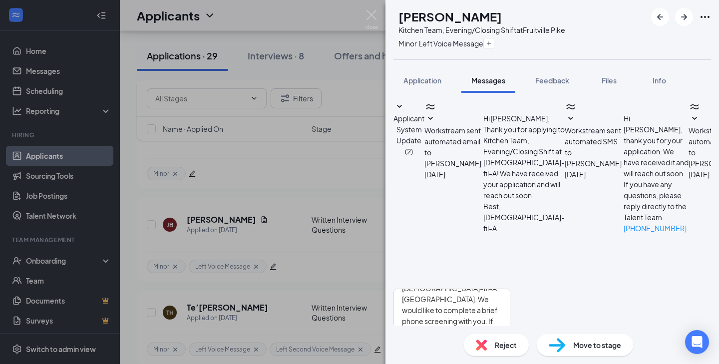
click at [467, 349] on input "Email" at bounding box center [463, 352] width 6 height 6
checkbox input "true"
click at [511, 349] on button "Send" at bounding box center [501, 367] width 17 height 37
click at [373, 21] on img at bounding box center [372, 19] width 12 height 19
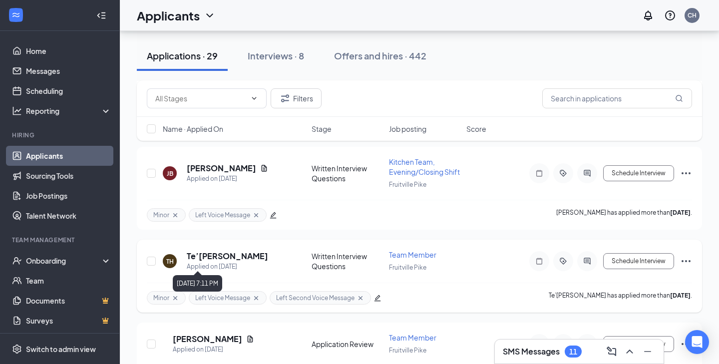
scroll to position [4629, 0]
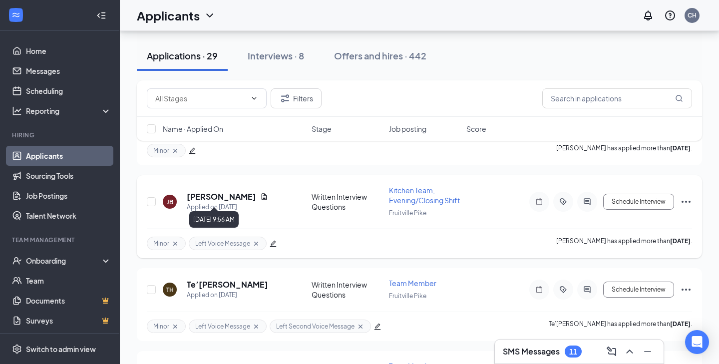
click at [247, 202] on div "Applied on Sep 8" at bounding box center [227, 207] width 81 height 10
click at [248, 191] on h5 "JASMINE BROASTER" at bounding box center [221, 196] width 69 height 11
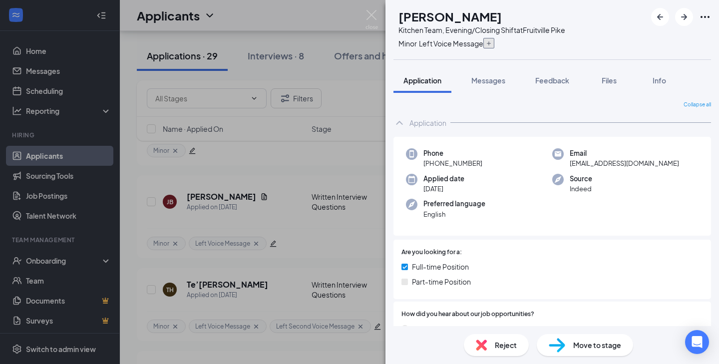
click at [492, 45] on icon "Plus" at bounding box center [489, 43] width 6 height 6
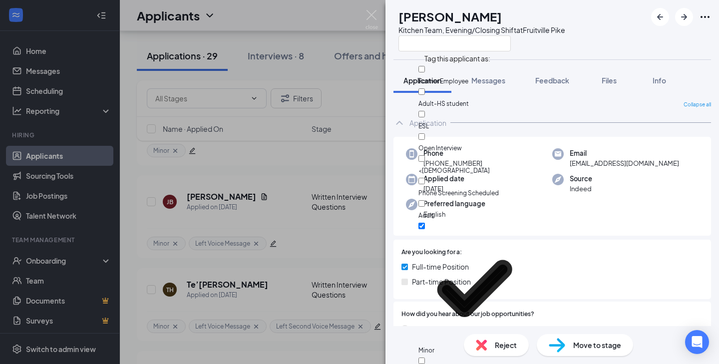
scroll to position [157, 0]
checkbox input "true"
click at [591, 74] on button "Files" at bounding box center [609, 80] width 40 height 25
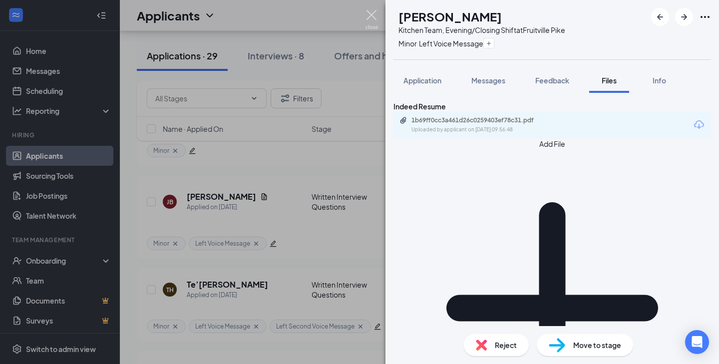
click at [372, 10] on img at bounding box center [372, 19] width 12 height 19
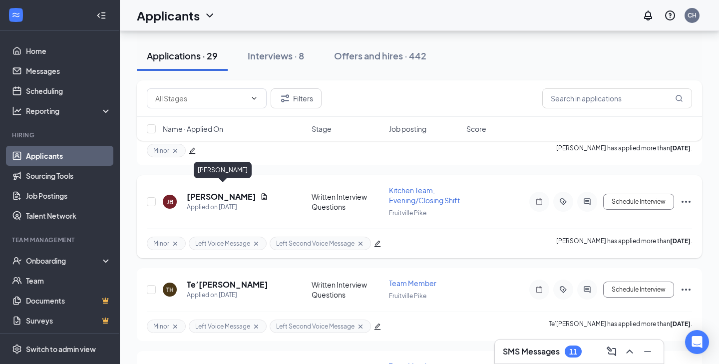
click at [232, 191] on h5 "JASMINE BROASTER" at bounding box center [221, 196] width 69 height 11
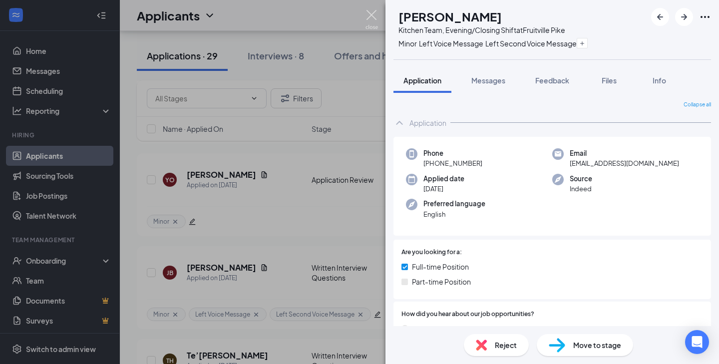
drag, startPoint x: 374, startPoint y: 11, endPoint x: 295, endPoint y: 78, distance: 103.5
click at [374, 11] on img at bounding box center [372, 19] width 12 height 19
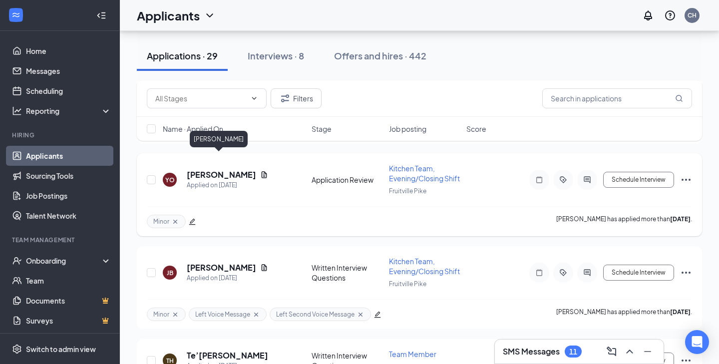
click at [208, 169] on h5 "Yirvic Otero" at bounding box center [221, 174] width 69 height 11
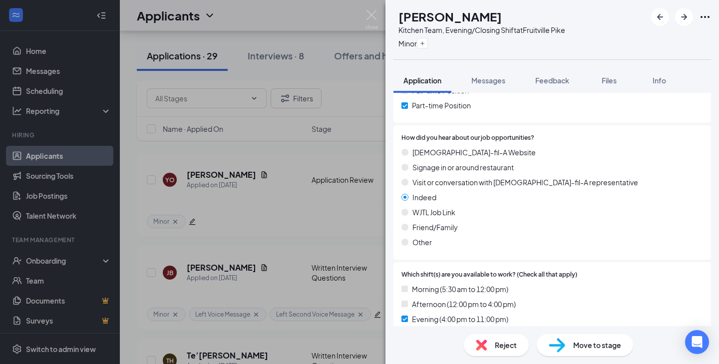
scroll to position [165, 0]
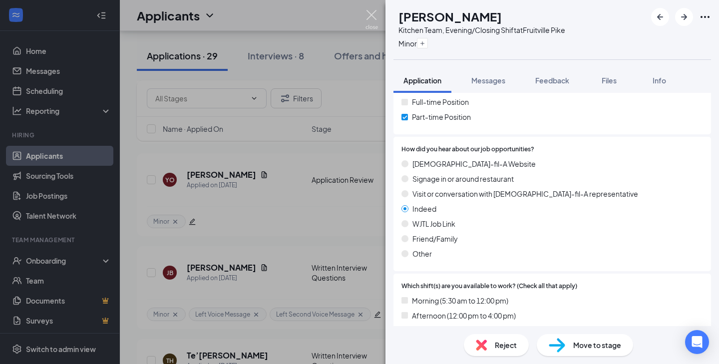
click at [371, 11] on img at bounding box center [372, 19] width 12 height 19
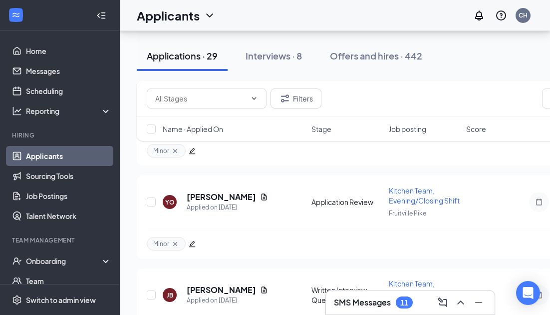
scroll to position [4540, 0]
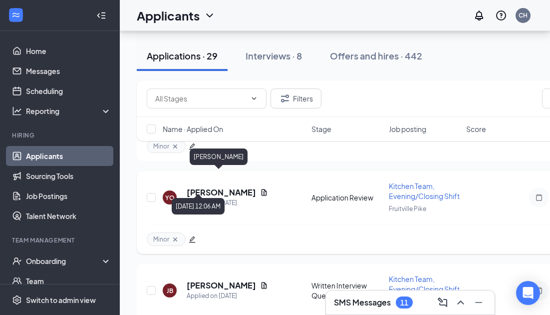
click at [228, 187] on h5 "Yirvic Otero" at bounding box center [221, 192] width 69 height 11
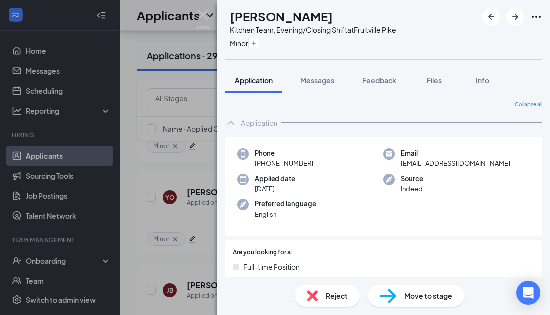
click at [202, 16] on img at bounding box center [203, 19] width 12 height 19
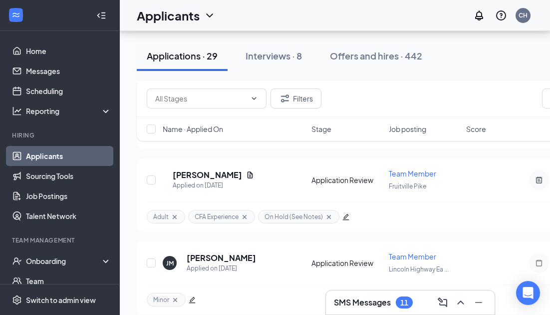
scroll to position [4378, 0]
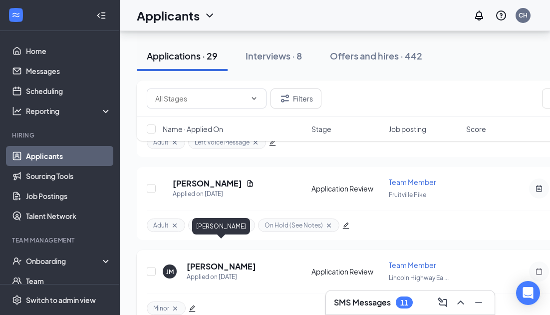
click at [223, 261] on h5 "Jonathan Morales" at bounding box center [221, 266] width 69 height 11
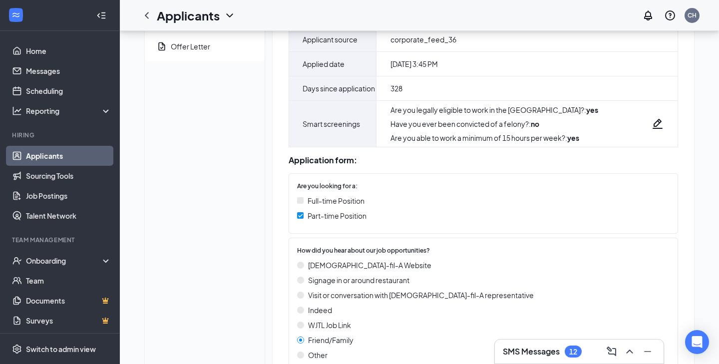
scroll to position [282, 0]
